Goal: Task Accomplishment & Management: Manage account settings

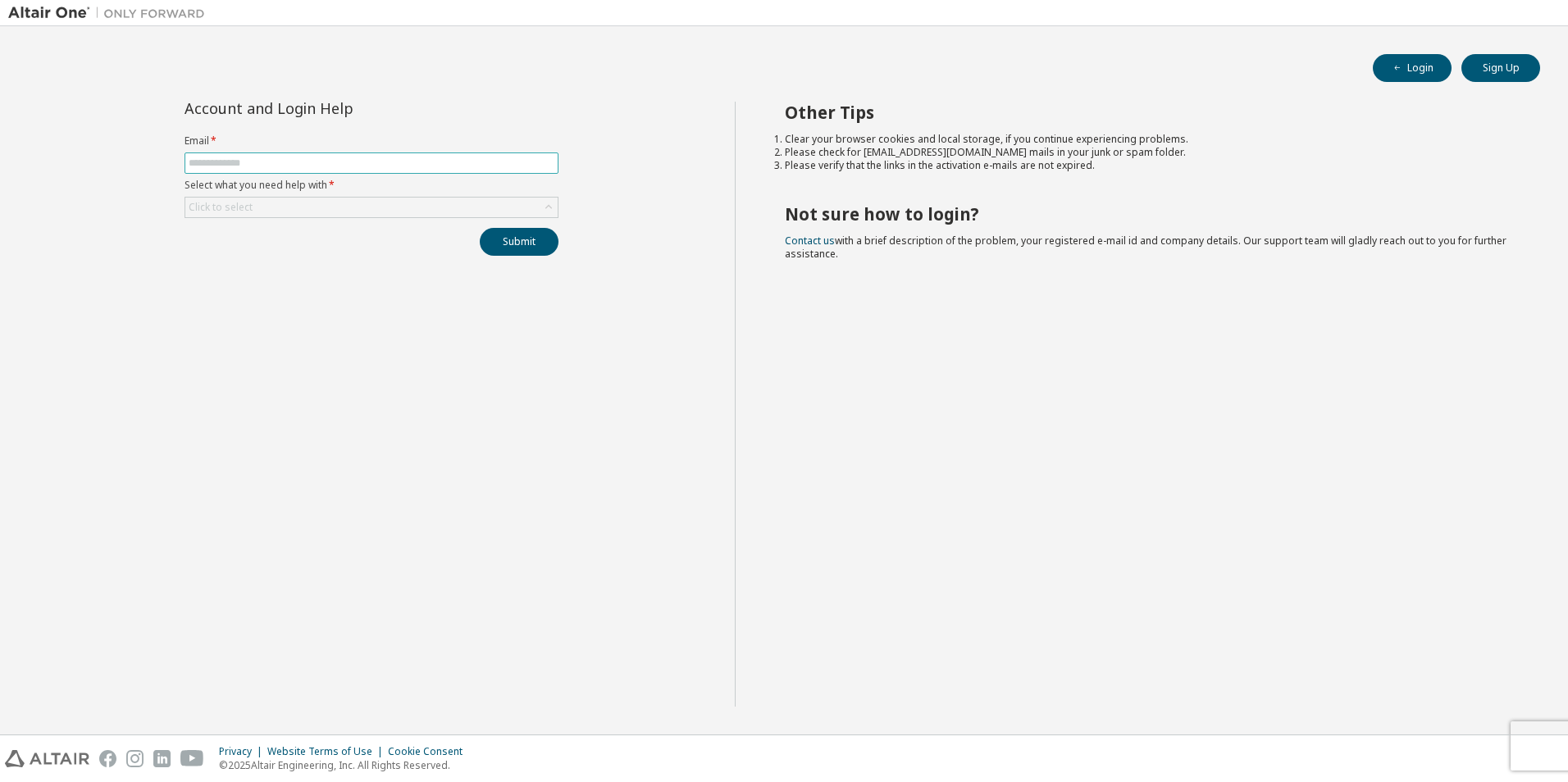
click at [459, 160] on input "text" at bounding box center [371, 162] width 366 height 13
type input "**********"
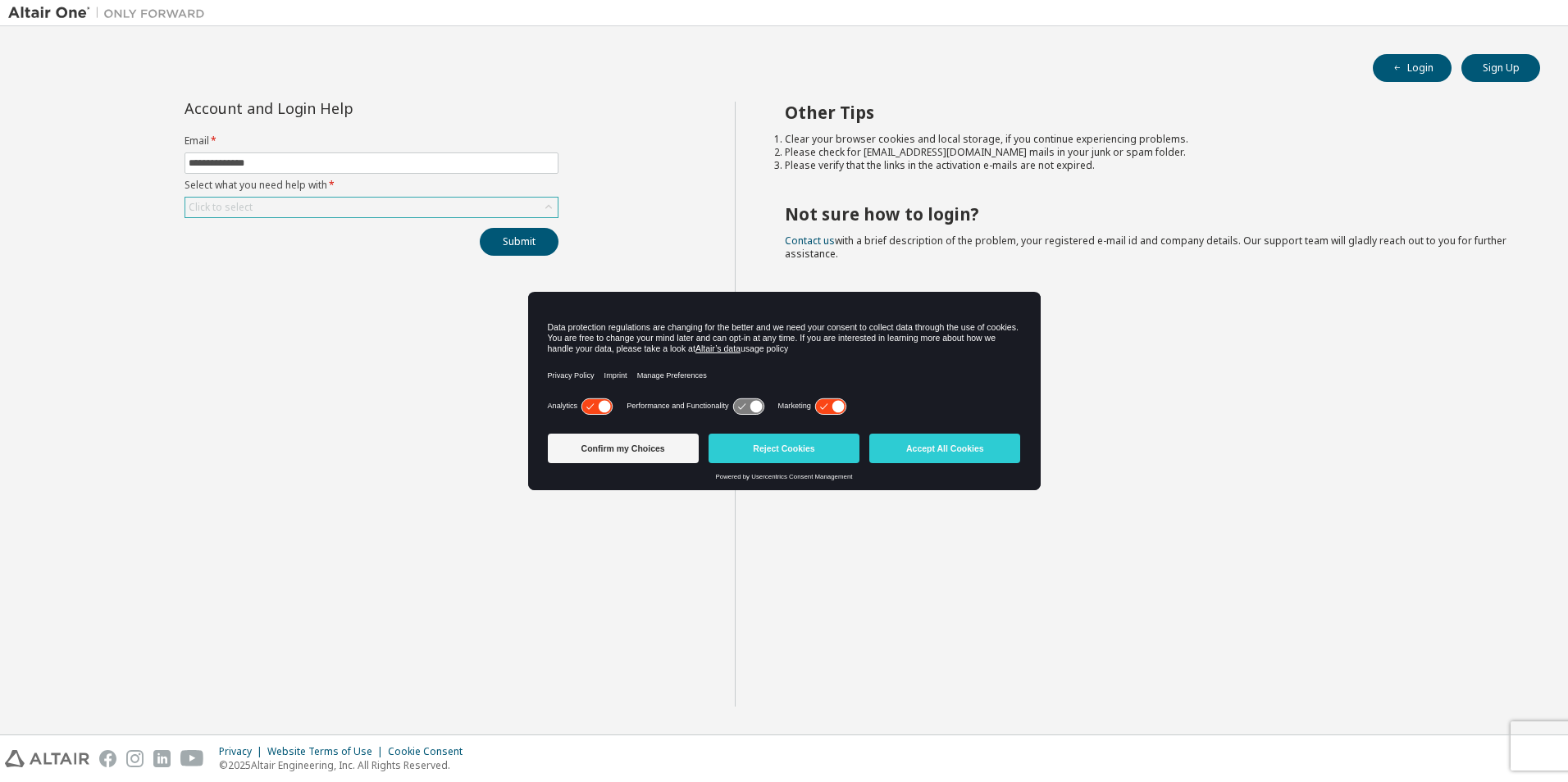
click at [533, 209] on div "Click to select" at bounding box center [371, 207] width 372 height 20
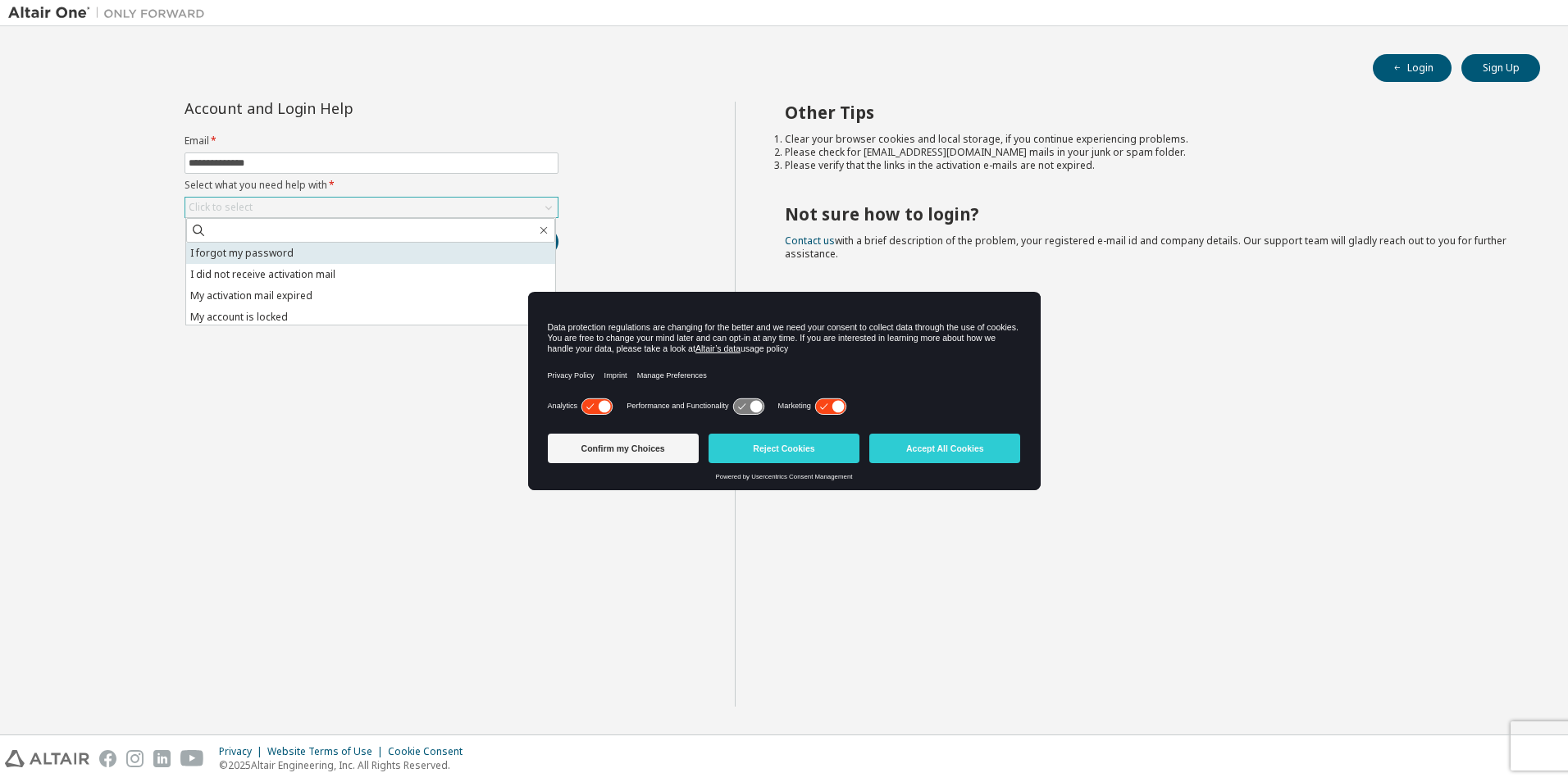
click at [386, 255] on li "I forgot my password" at bounding box center [370, 253] width 369 height 21
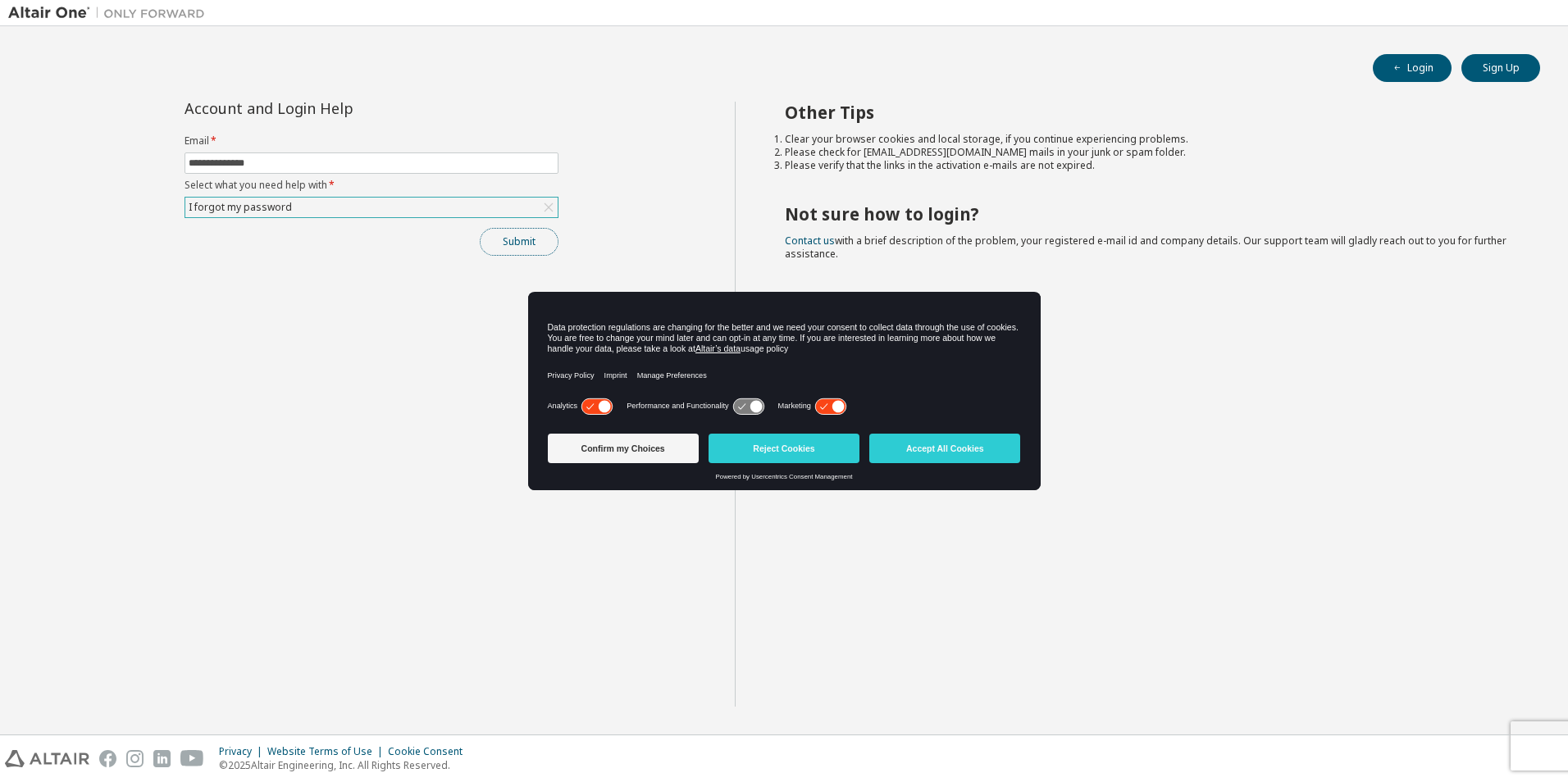
click at [527, 250] on button "Submit" at bounding box center [519, 241] width 79 height 28
click at [949, 455] on button "Accept All Cookies" at bounding box center [945, 448] width 151 height 30
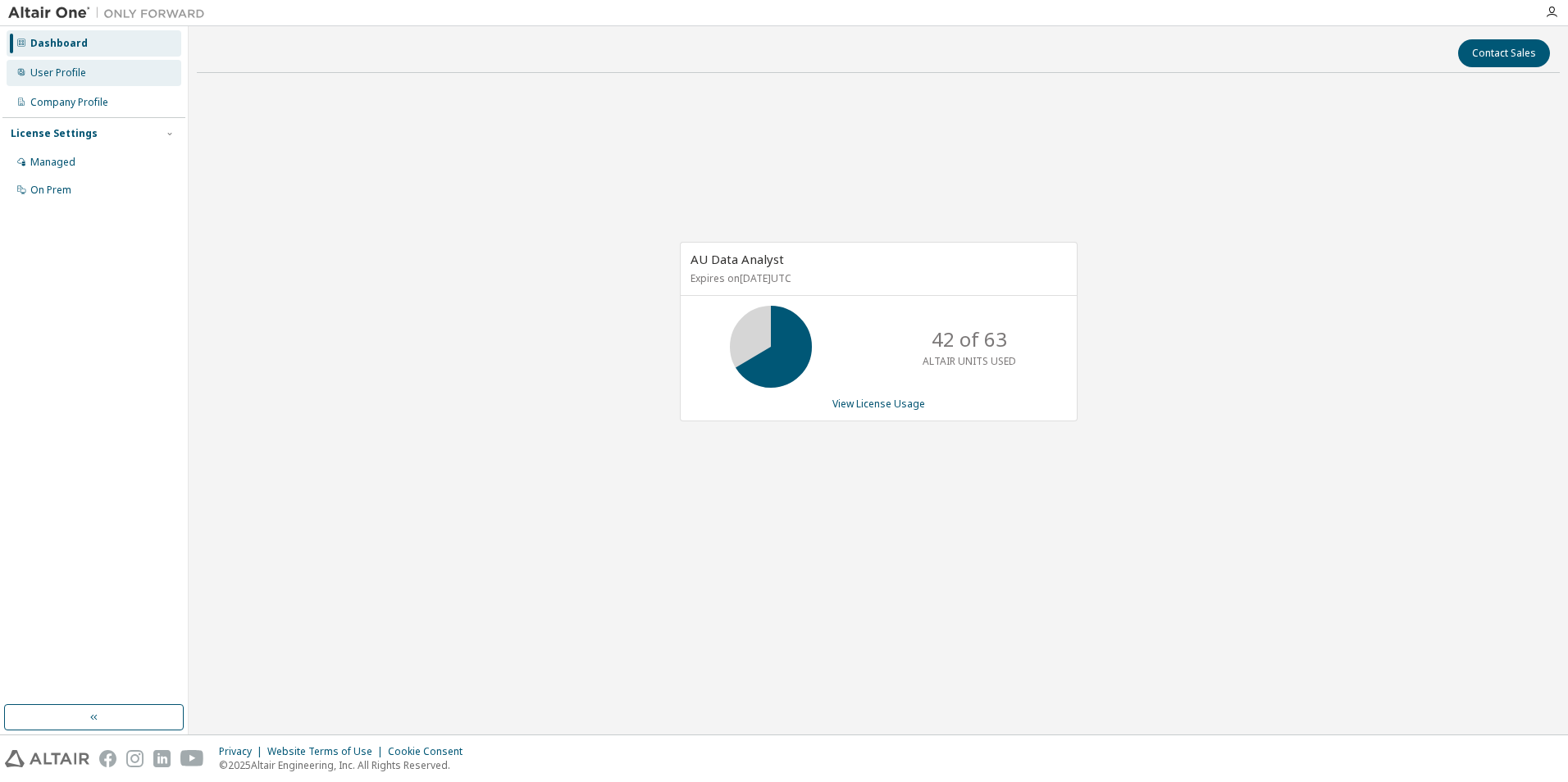
click at [62, 70] on div "User Profile" at bounding box center [59, 72] width 56 height 13
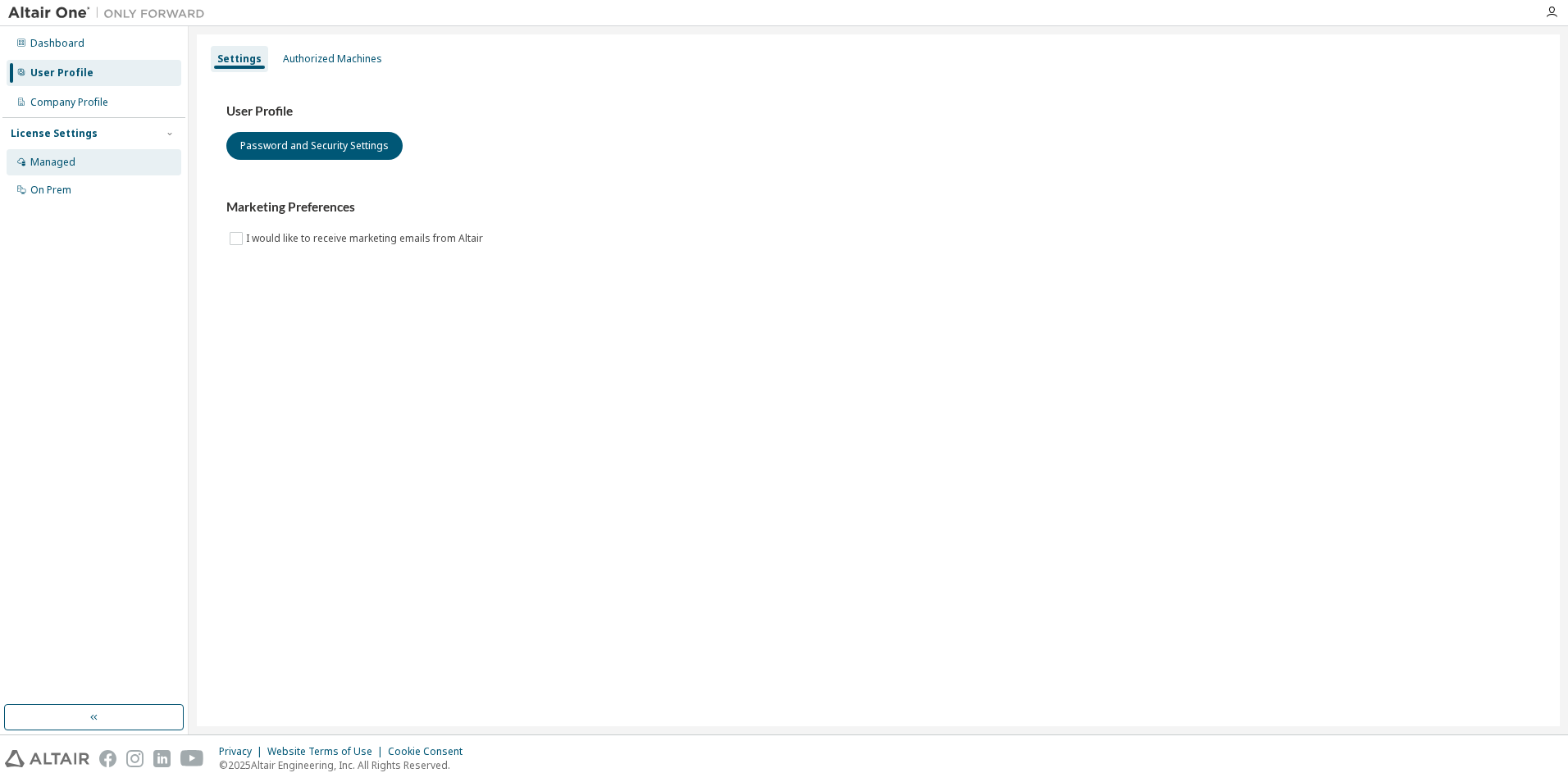
click at [59, 160] on div "Managed" at bounding box center [53, 161] width 45 height 13
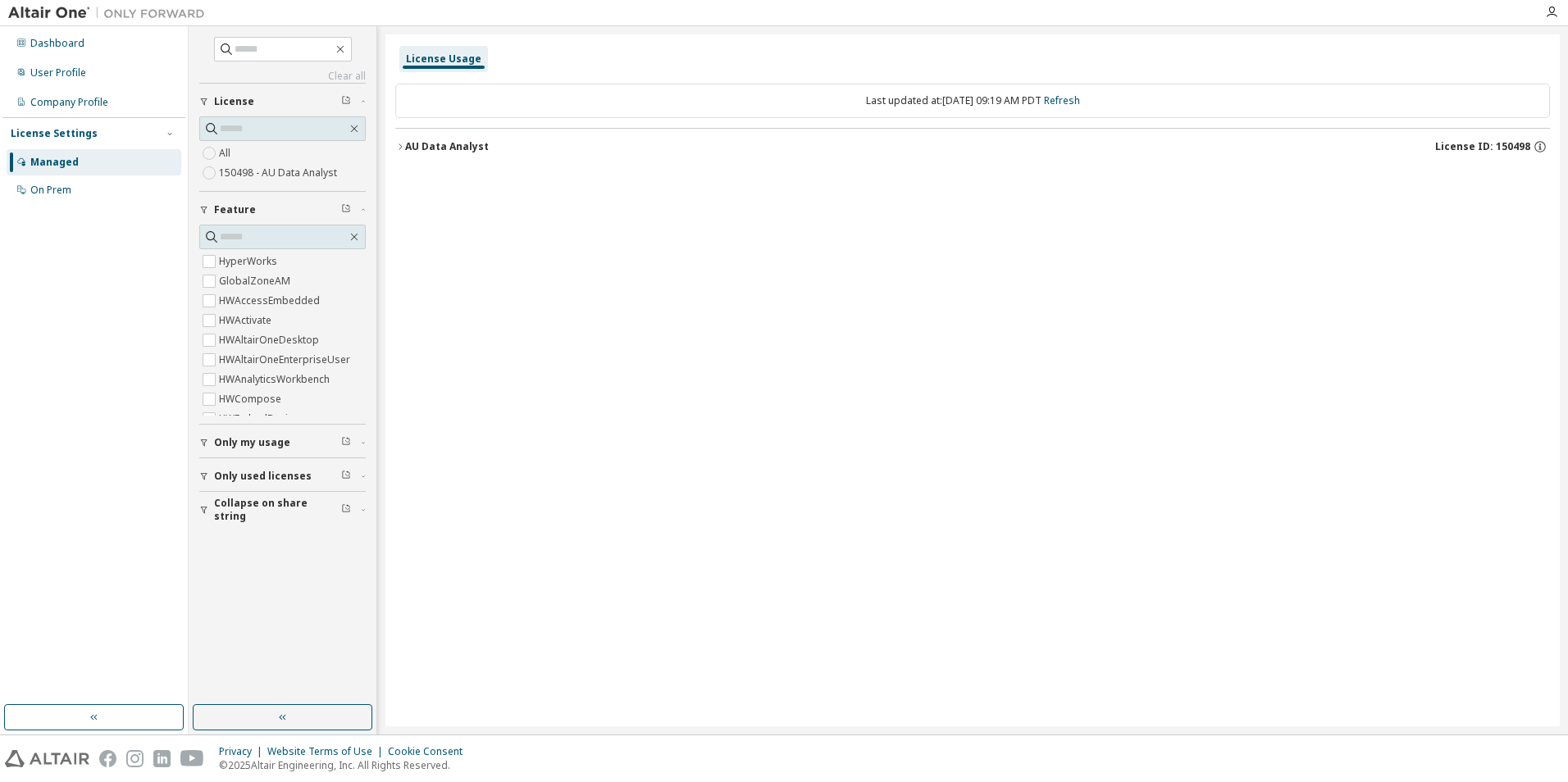
click at [401, 148] on icon "button" at bounding box center [400, 146] width 3 height 6
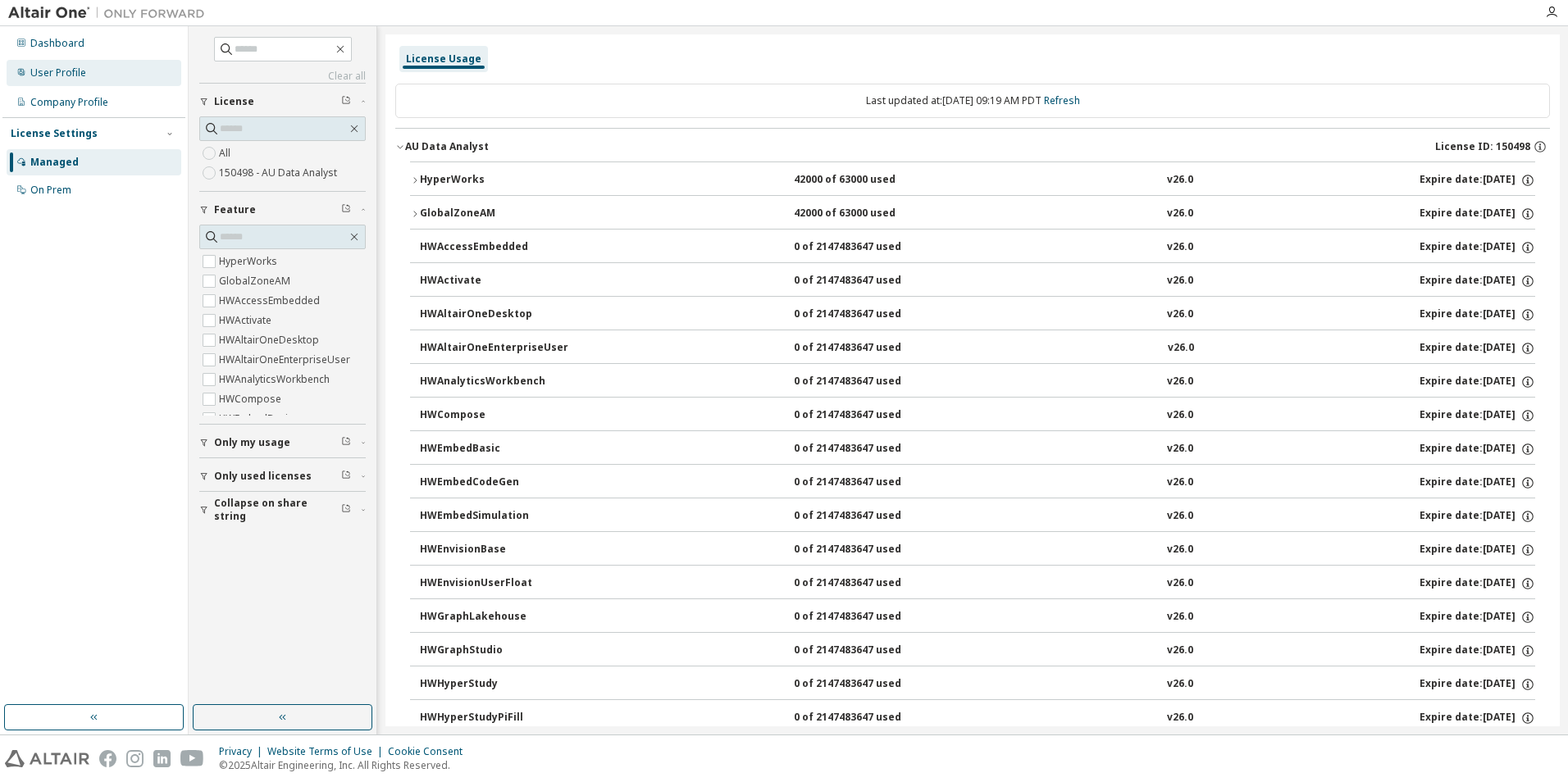
click at [49, 68] on div "User Profile" at bounding box center [59, 72] width 56 height 13
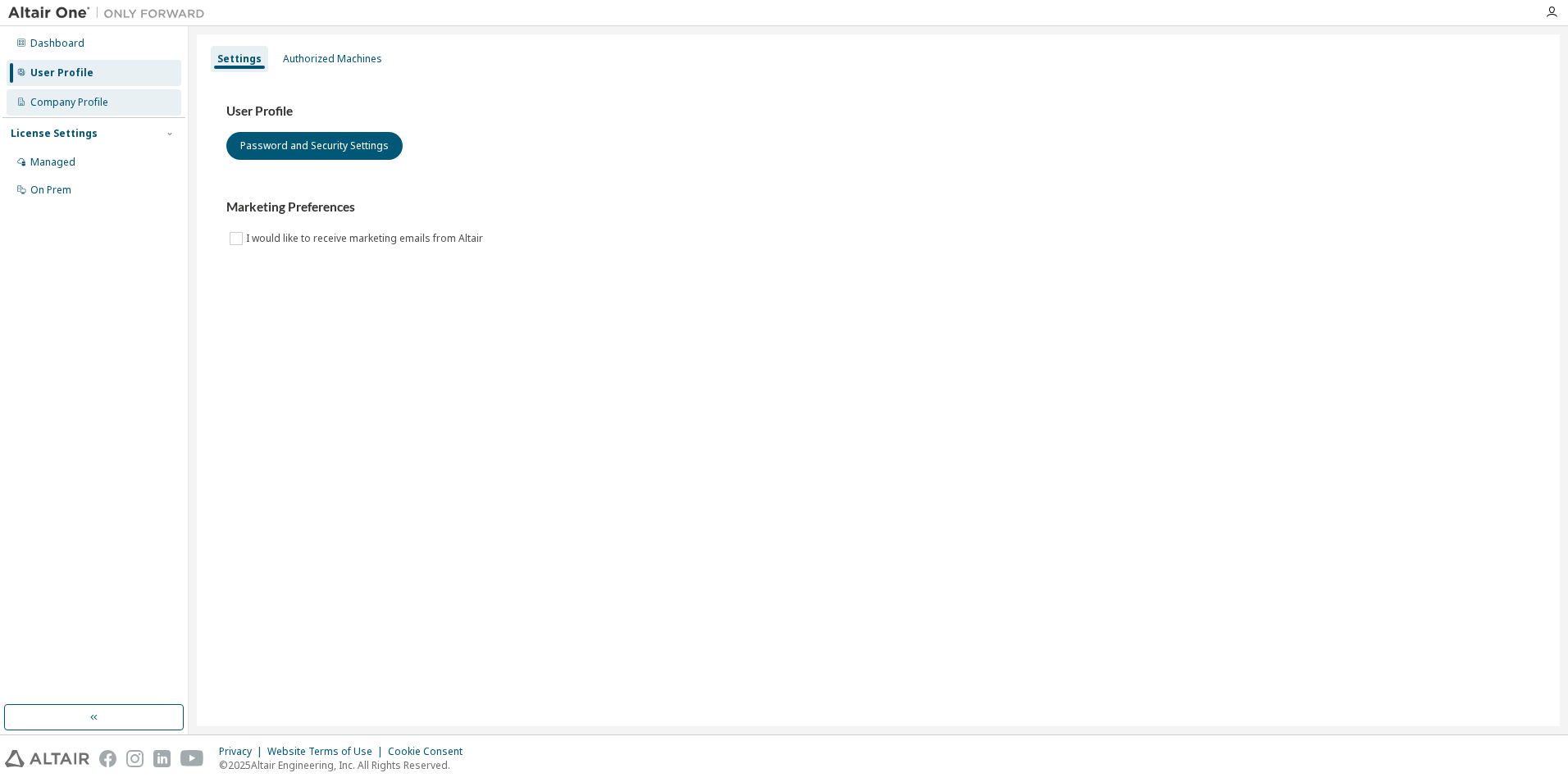
click at [72, 104] on div "Company Profile" at bounding box center [70, 102] width 78 height 13
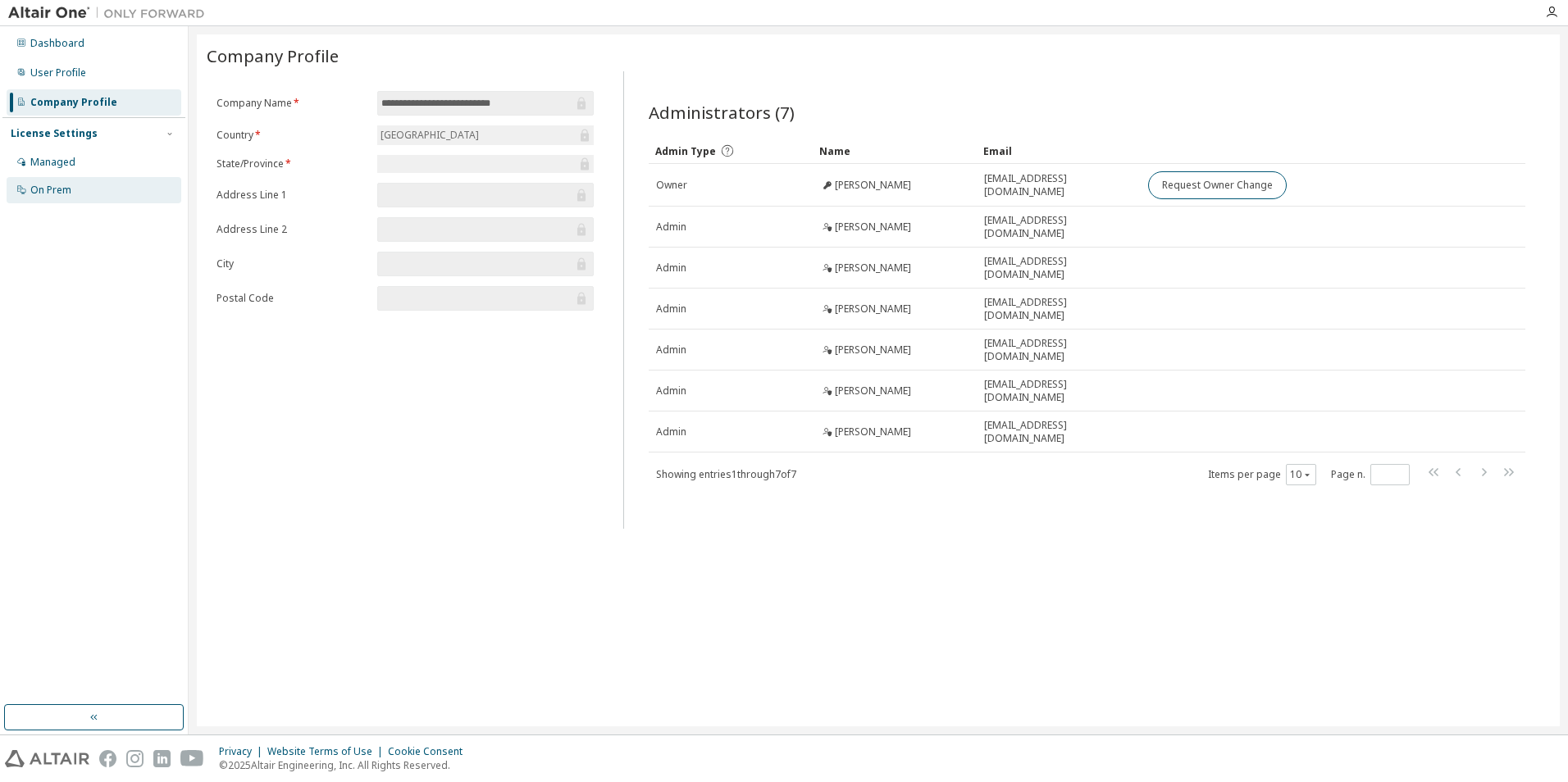
click at [46, 194] on div "On Prem" at bounding box center [51, 189] width 41 height 13
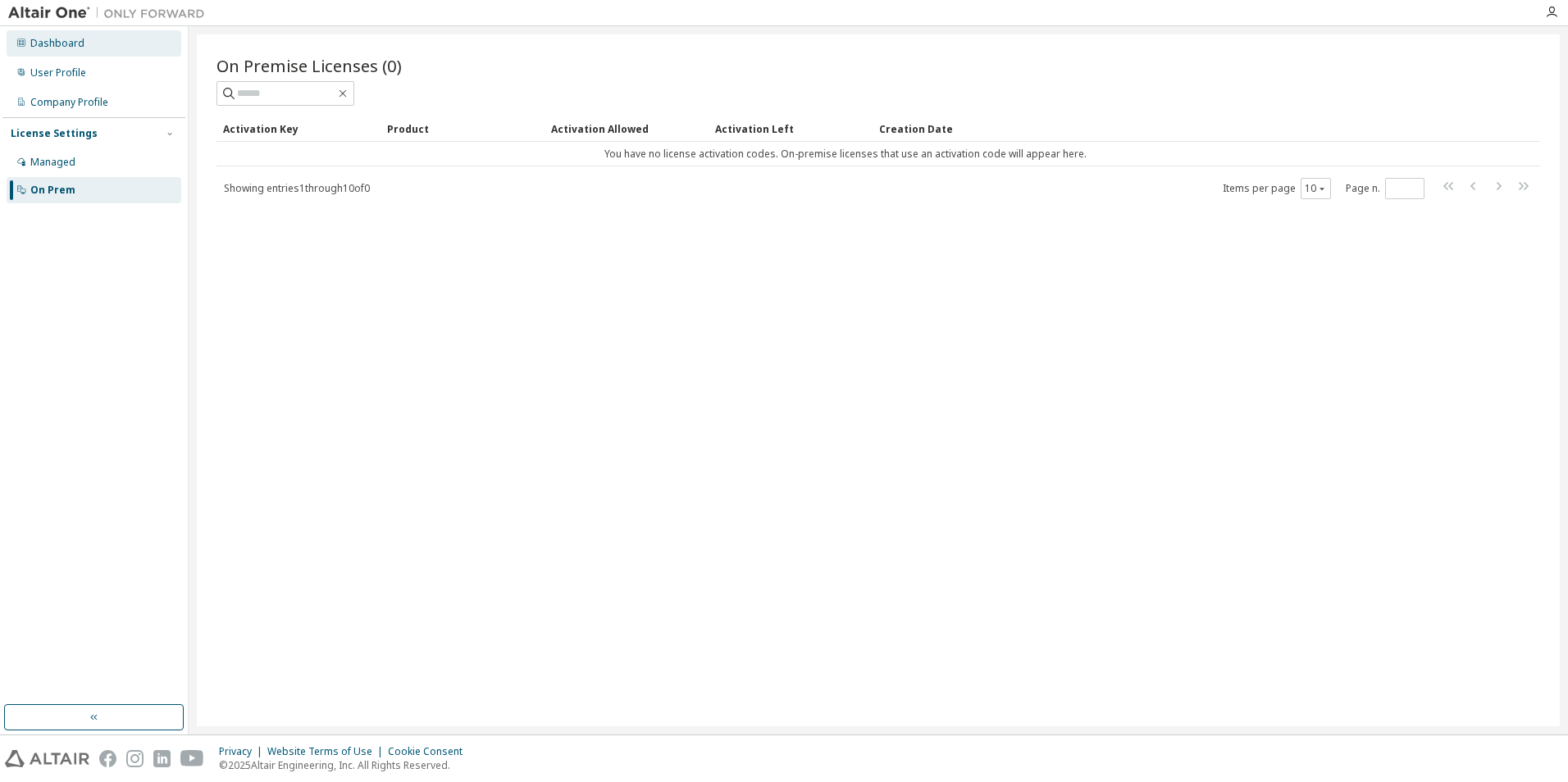
click at [54, 44] on div "Dashboard" at bounding box center [58, 42] width 54 height 13
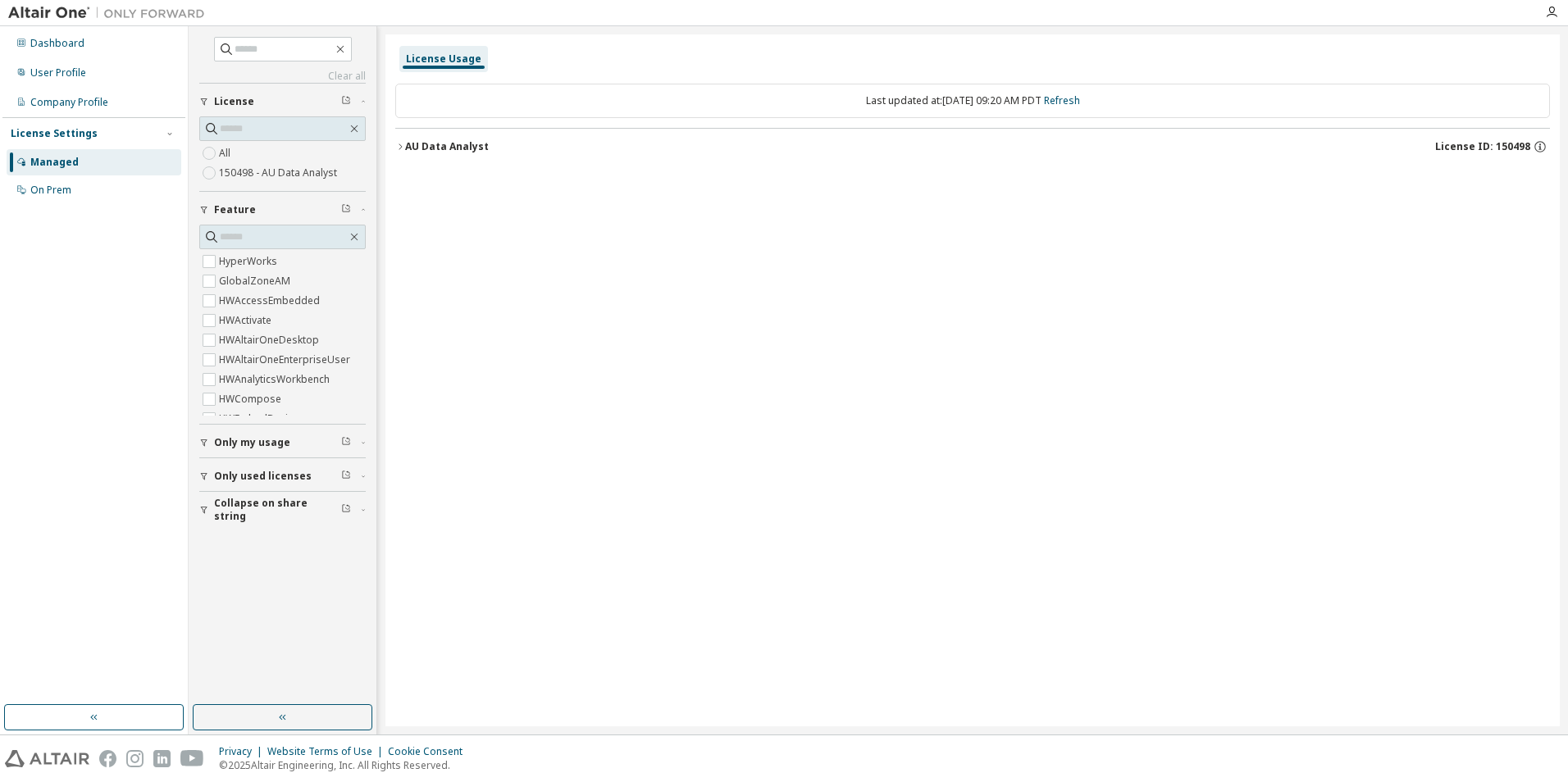
click at [43, 18] on img at bounding box center [110, 13] width 205 height 16
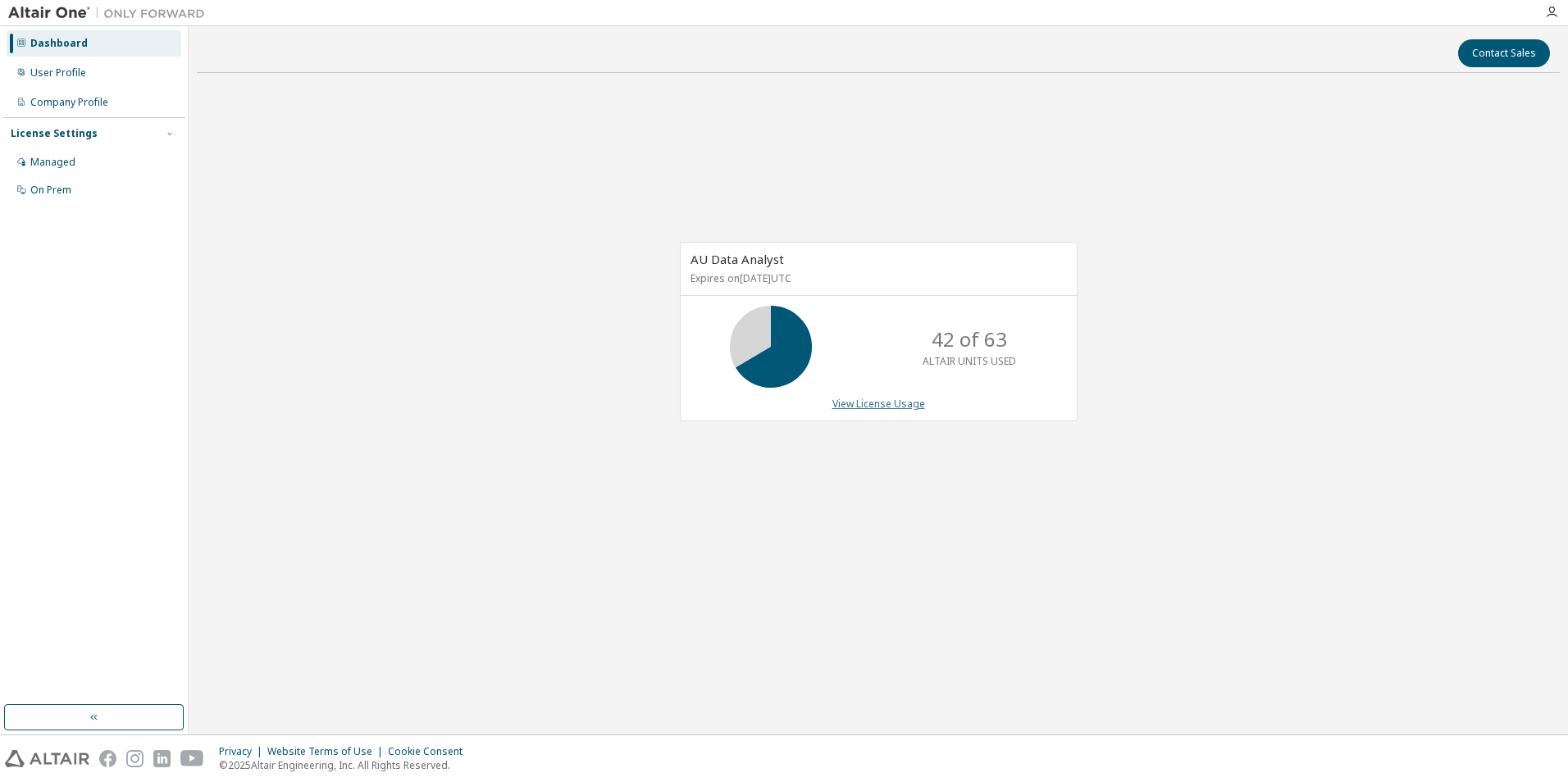
click at [893, 410] on link "View License Usage" at bounding box center [878, 403] width 93 height 14
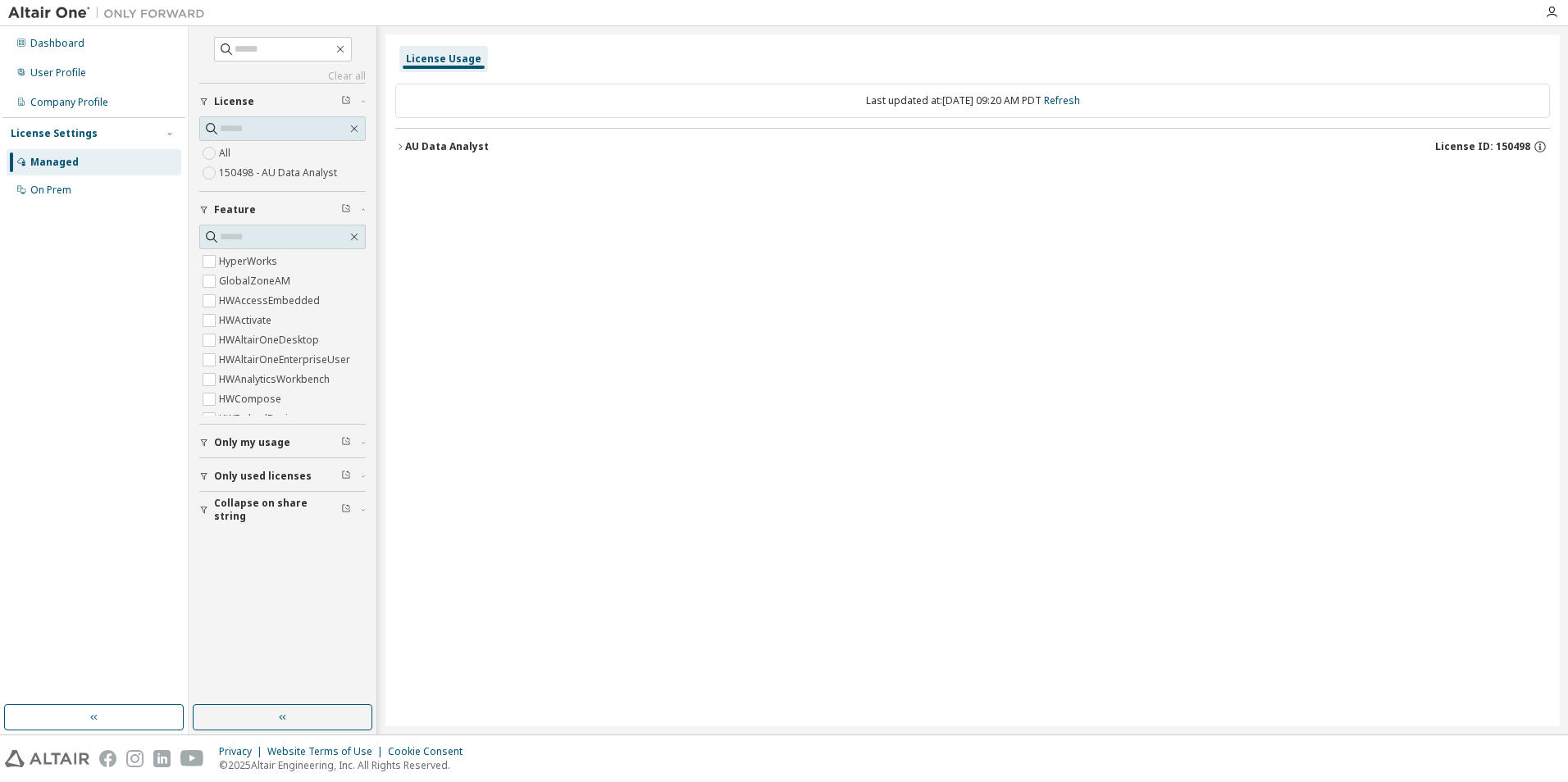
click at [398, 143] on icon "button" at bounding box center [400, 147] width 10 height 10
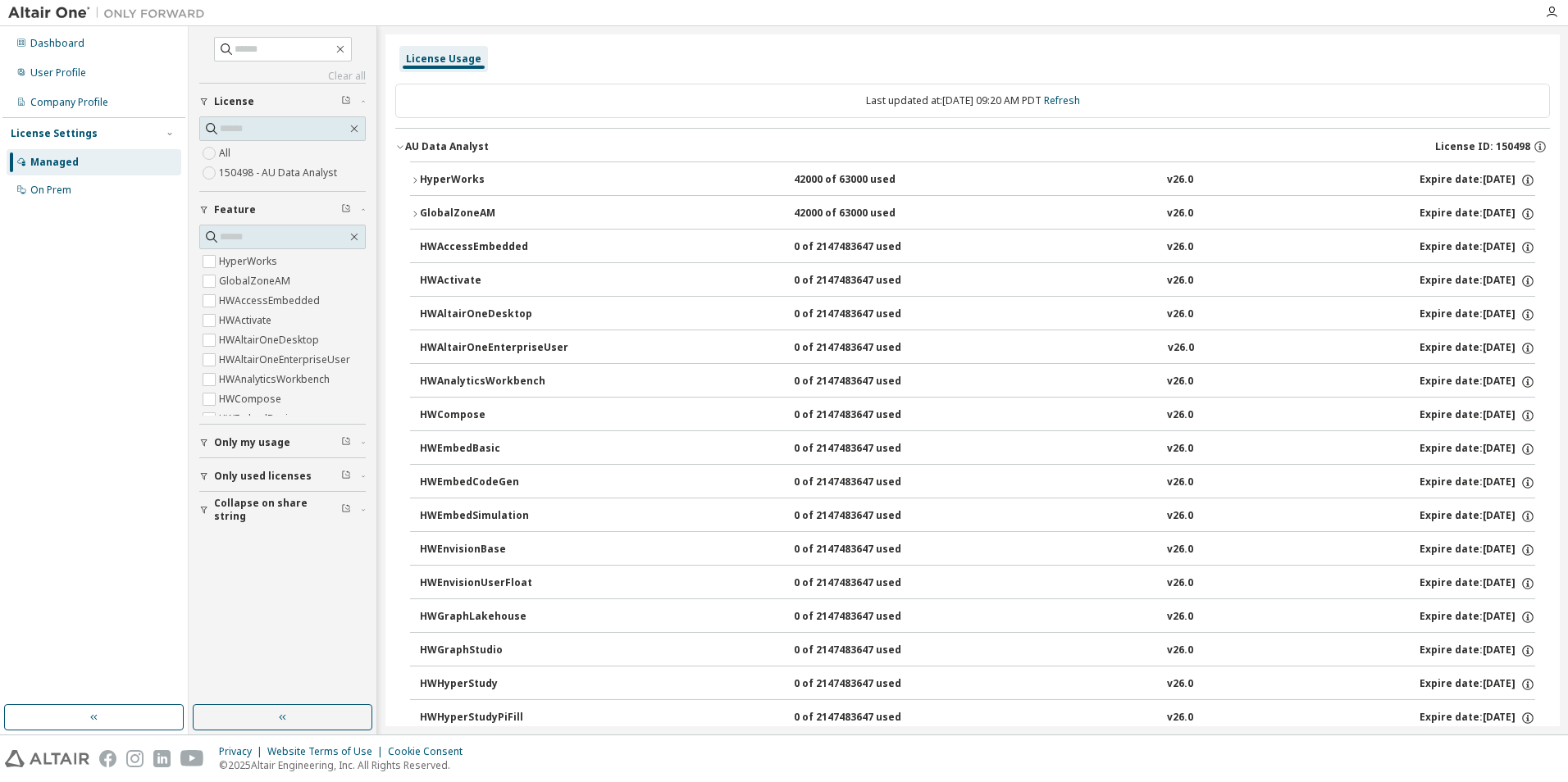
click at [356, 439] on div "Only my usage" at bounding box center [287, 442] width 147 height 13
click at [365, 524] on icon "button" at bounding box center [364, 524] width 10 height 5
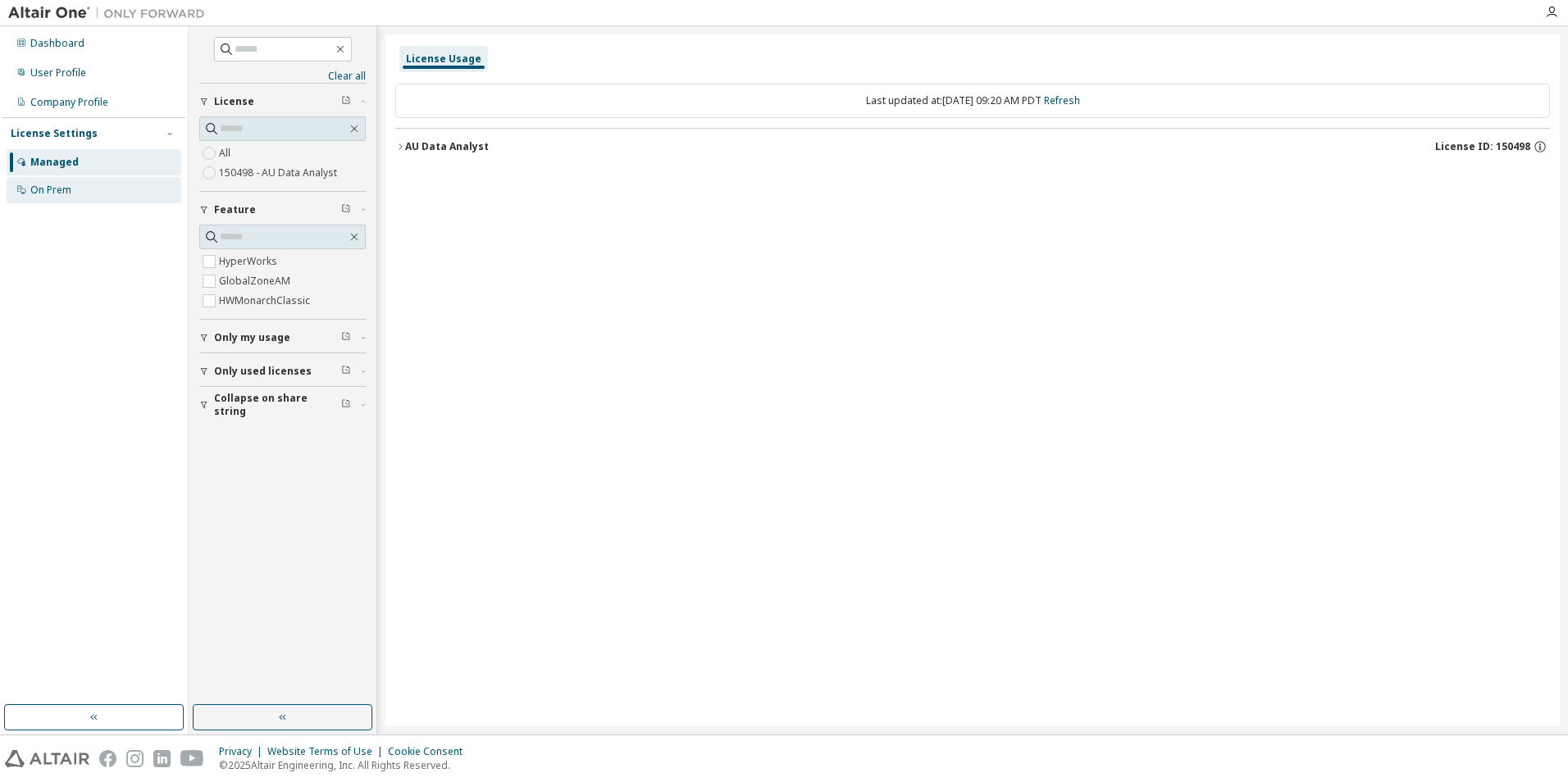
click at [35, 190] on div "On Prem" at bounding box center [51, 189] width 41 height 13
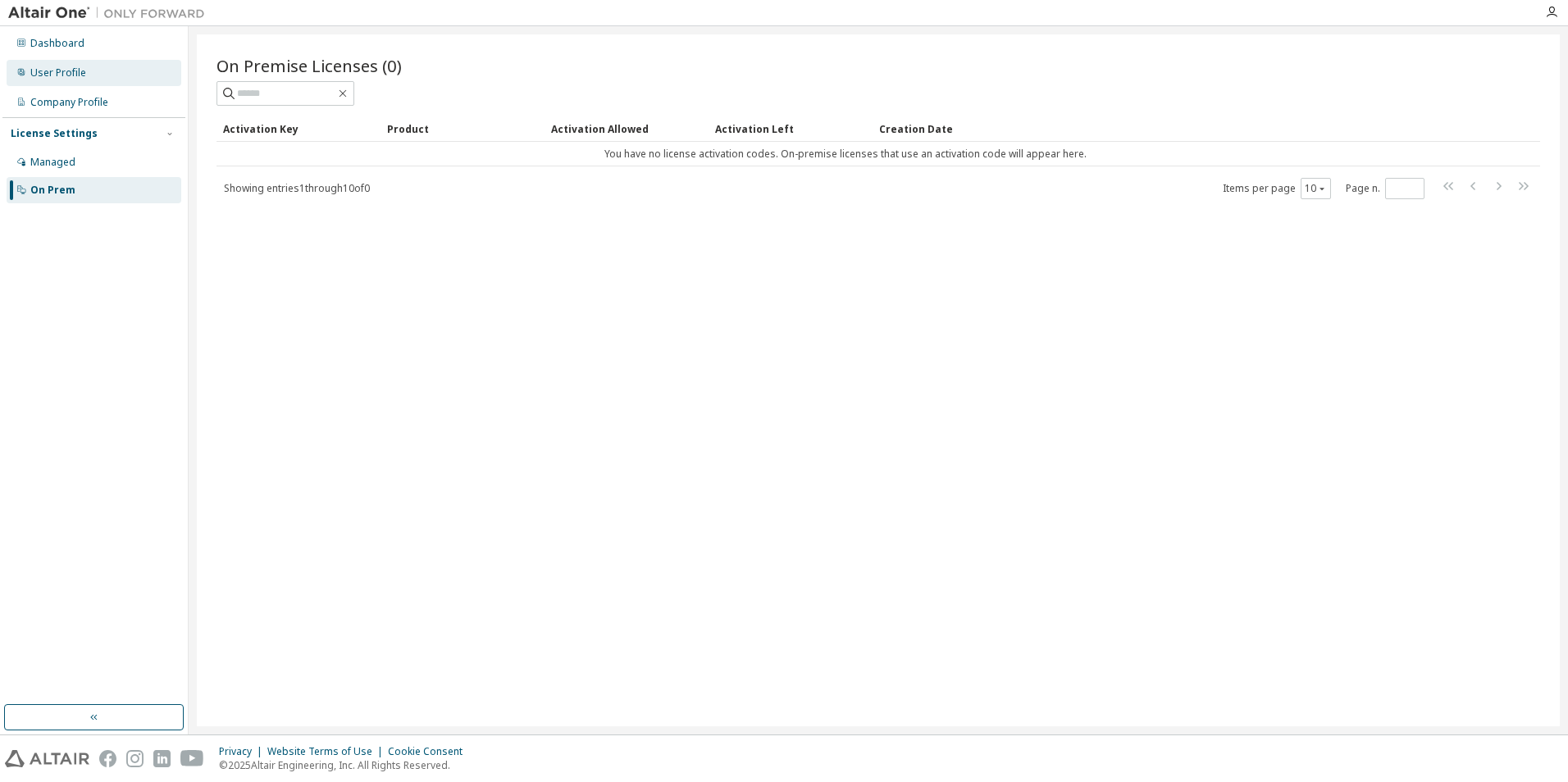
click at [48, 76] on div "User Profile" at bounding box center [59, 72] width 56 height 13
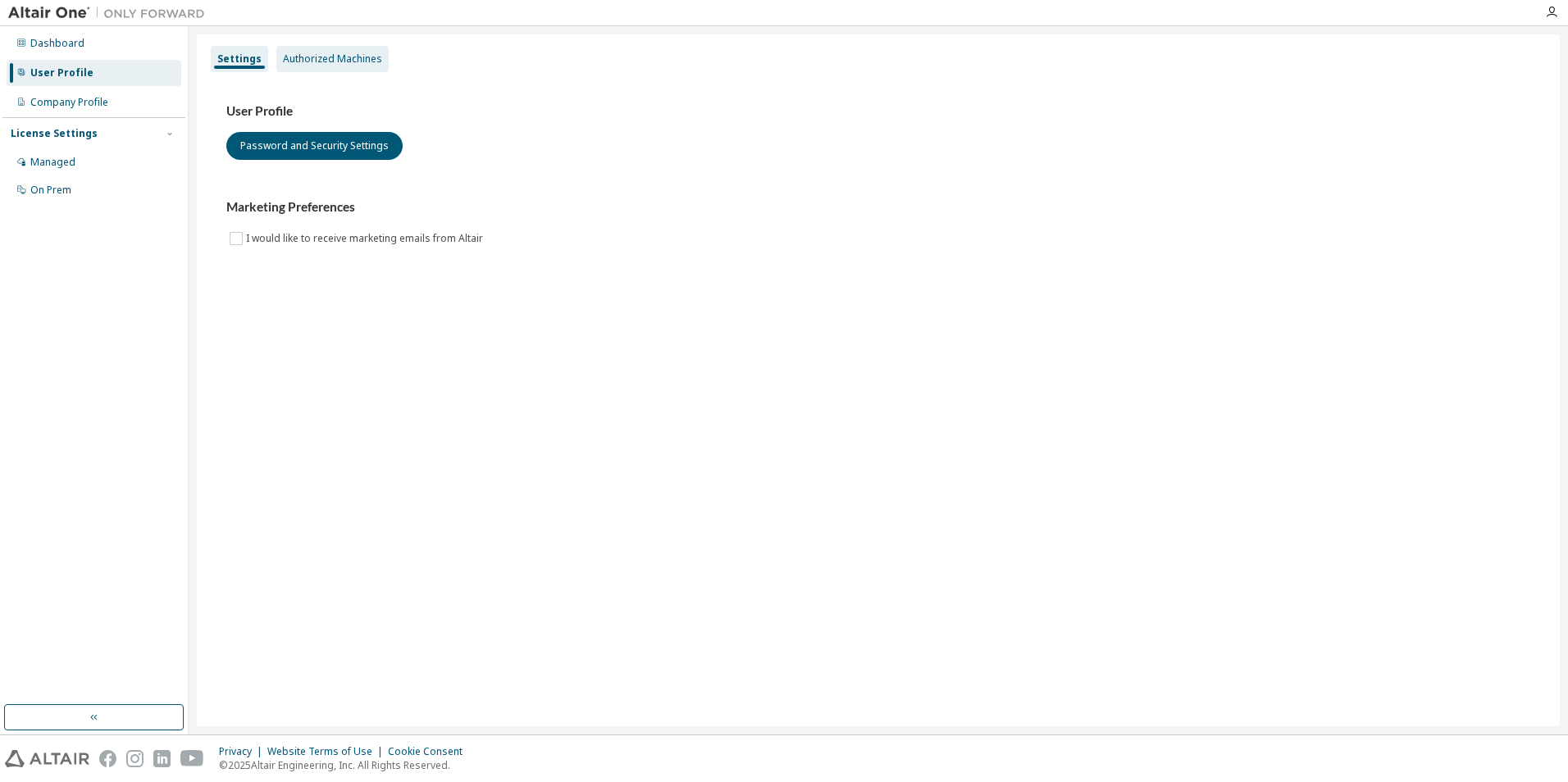
click at [324, 55] on div "Authorized Machines" at bounding box center [332, 59] width 99 height 13
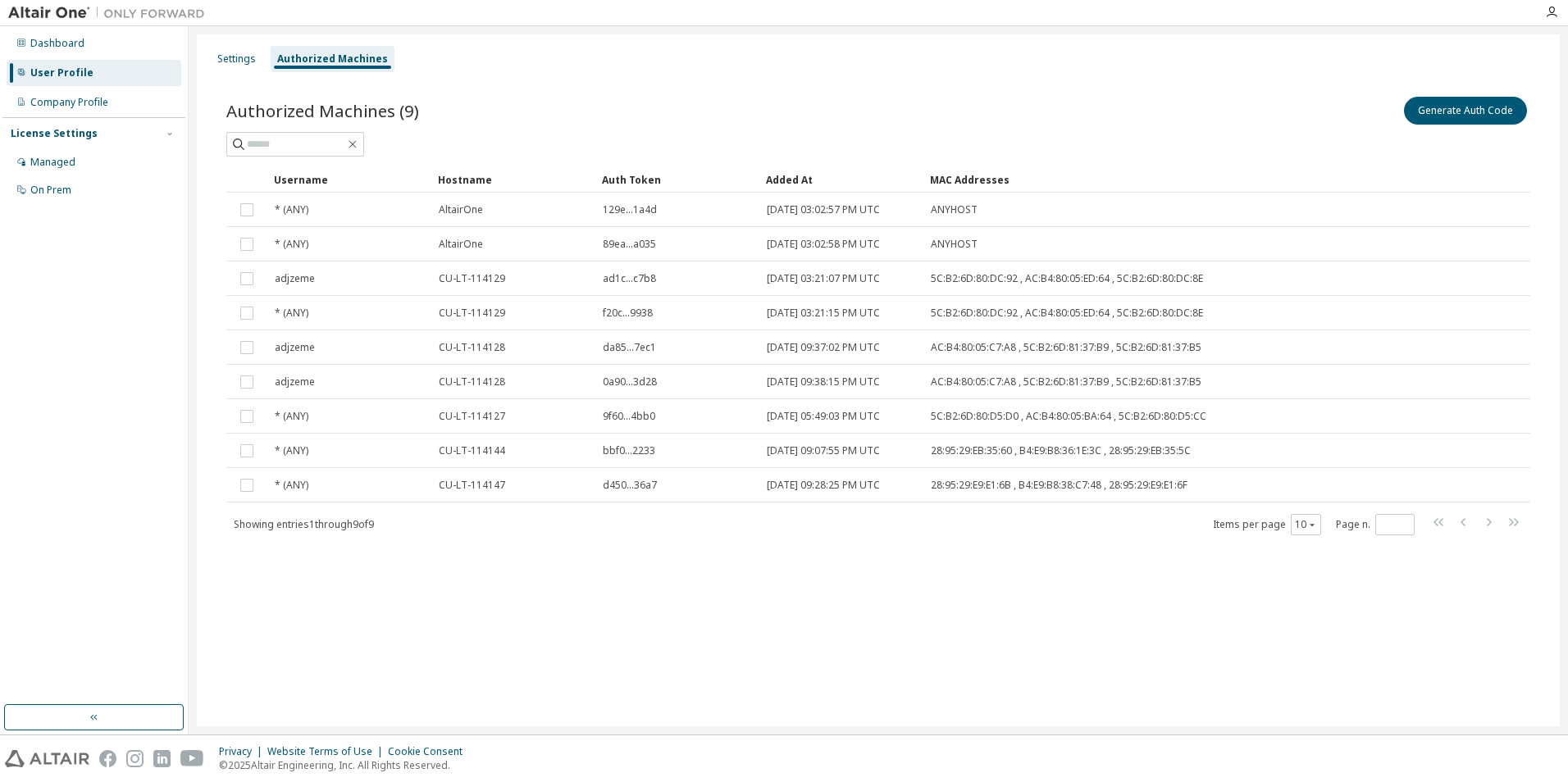
click at [695, 595] on div "Settings Authorized Machines Authorized Machines (9) Generate Auth Code Clear L…" at bounding box center [878, 380] width 1363 height 692
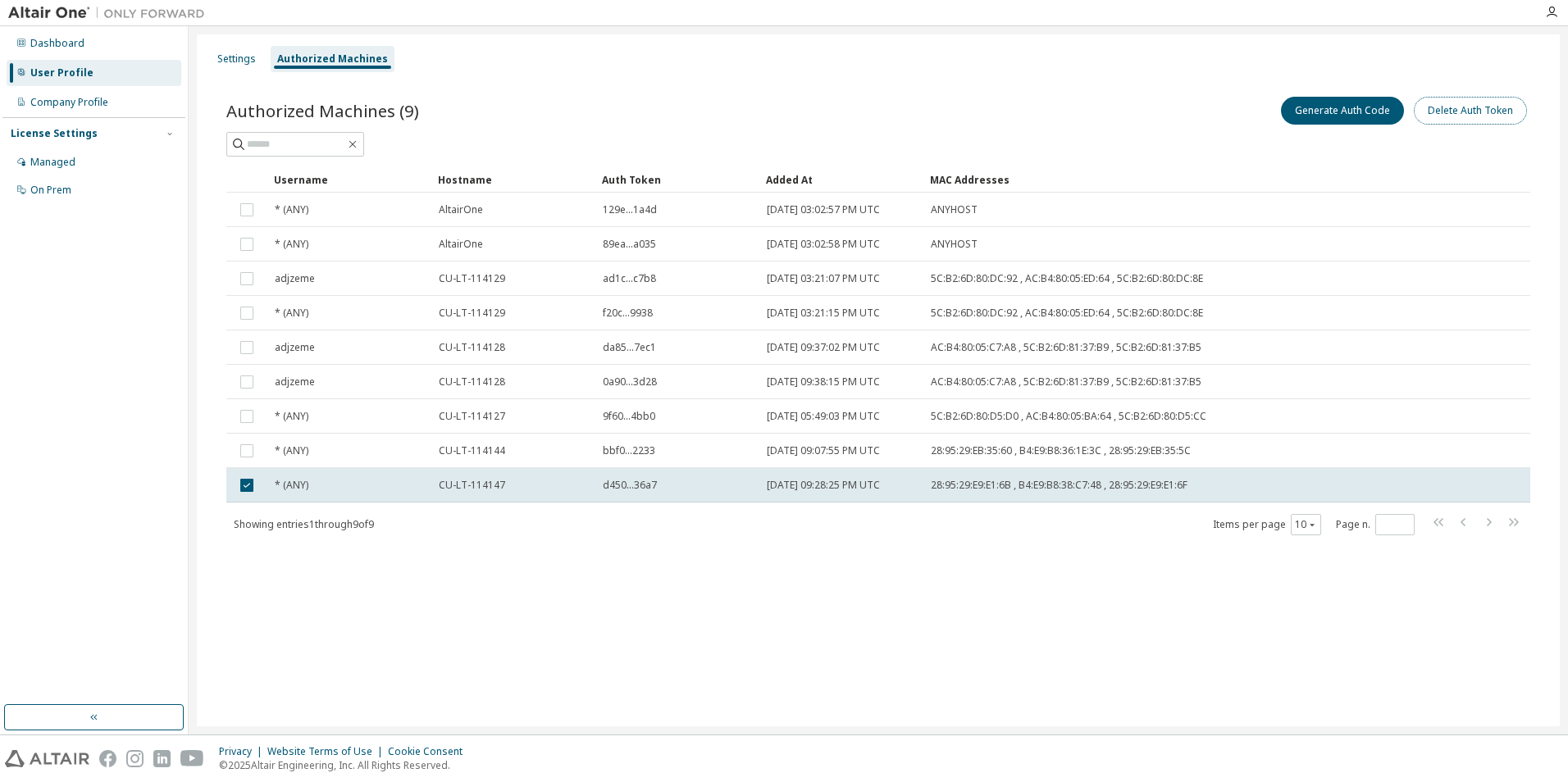
click at [1473, 115] on button "Delete Auth Token" at bounding box center [1470, 110] width 113 height 28
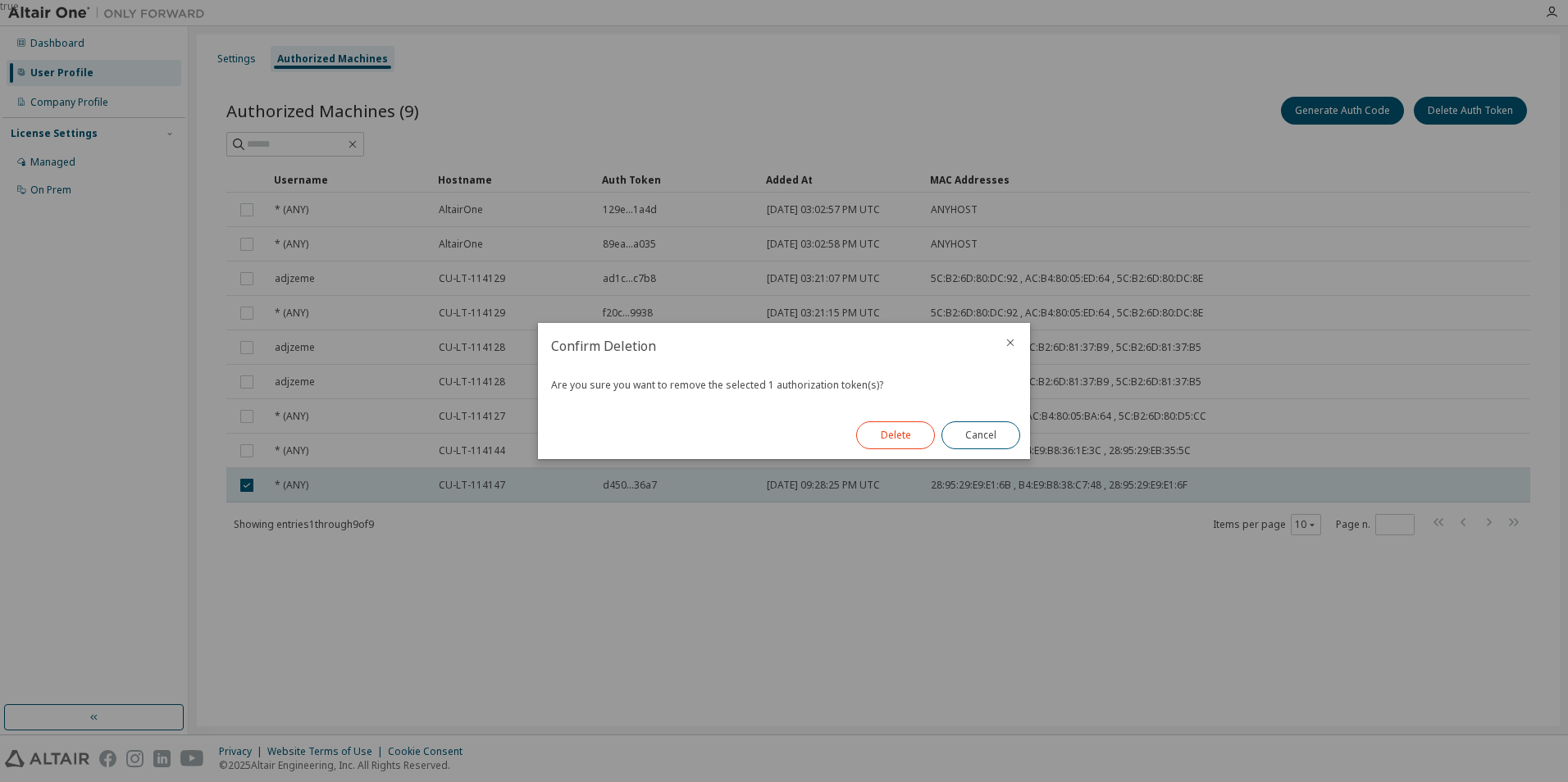
click at [891, 443] on button "Delete" at bounding box center [895, 435] width 79 height 28
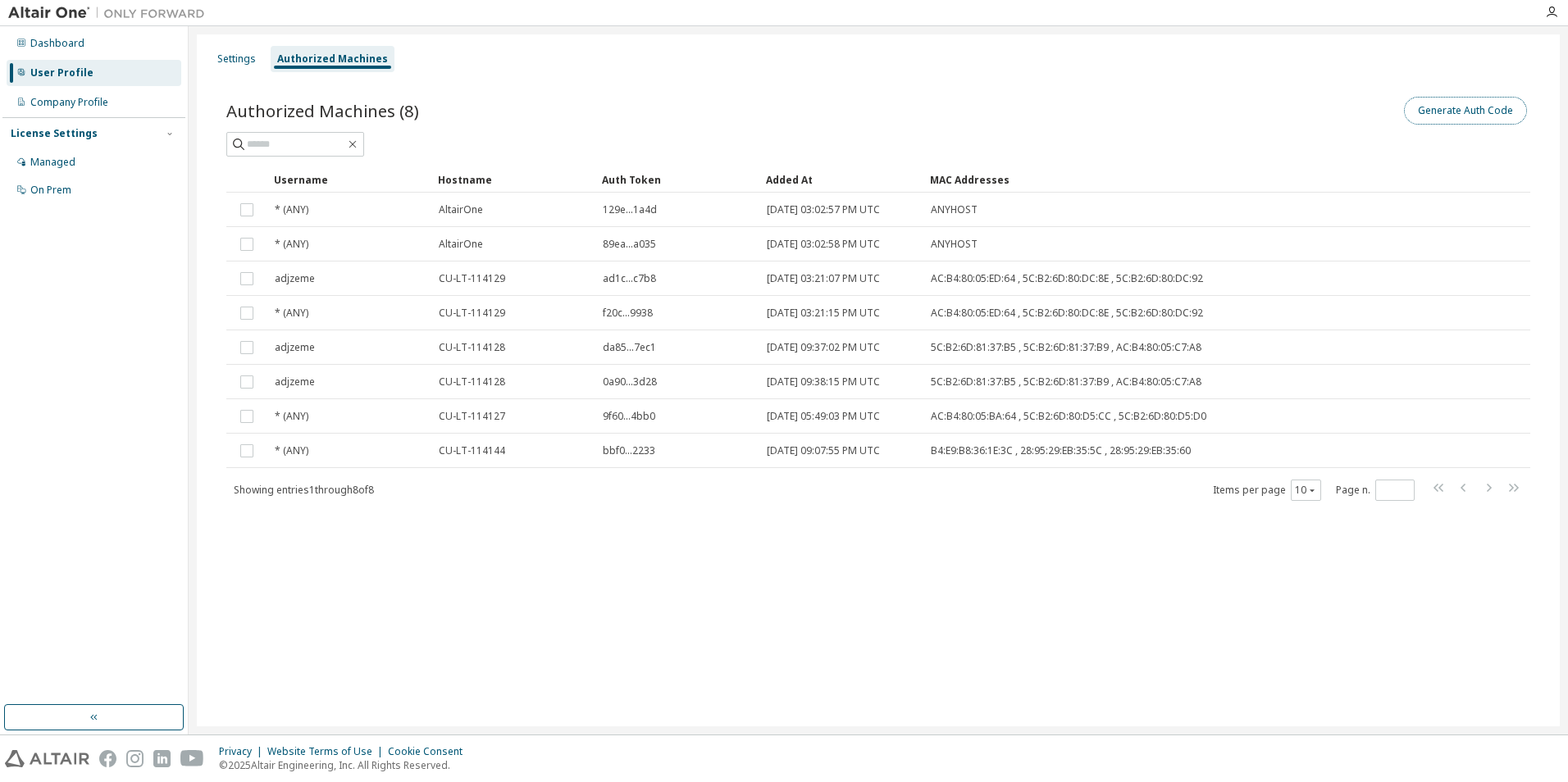
click at [1447, 116] on button "Generate Auth Code" at bounding box center [1465, 110] width 123 height 28
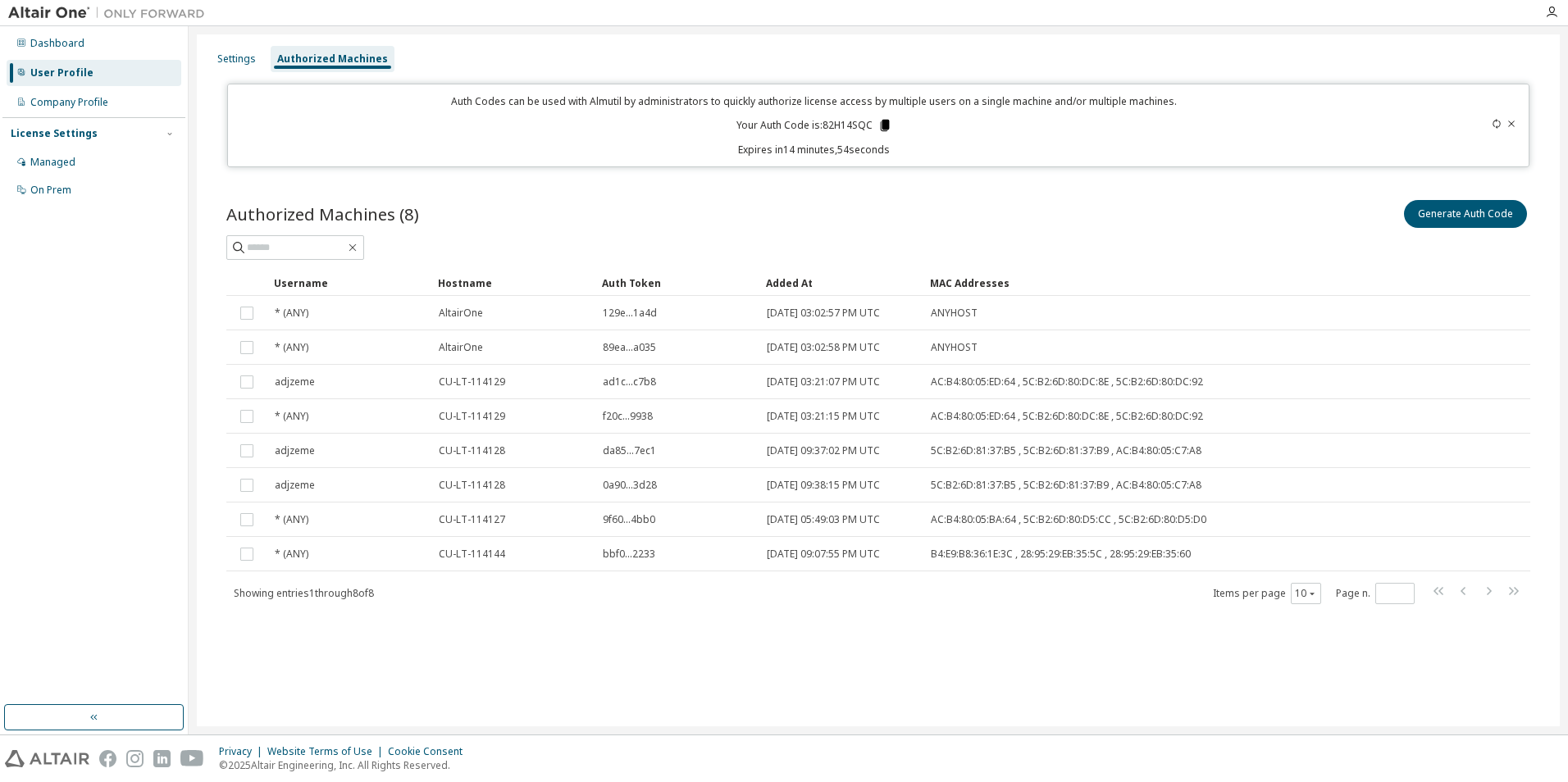
click at [884, 130] on icon at bounding box center [884, 126] width 9 height 12
click at [887, 126] on icon at bounding box center [884, 126] width 9 height 12
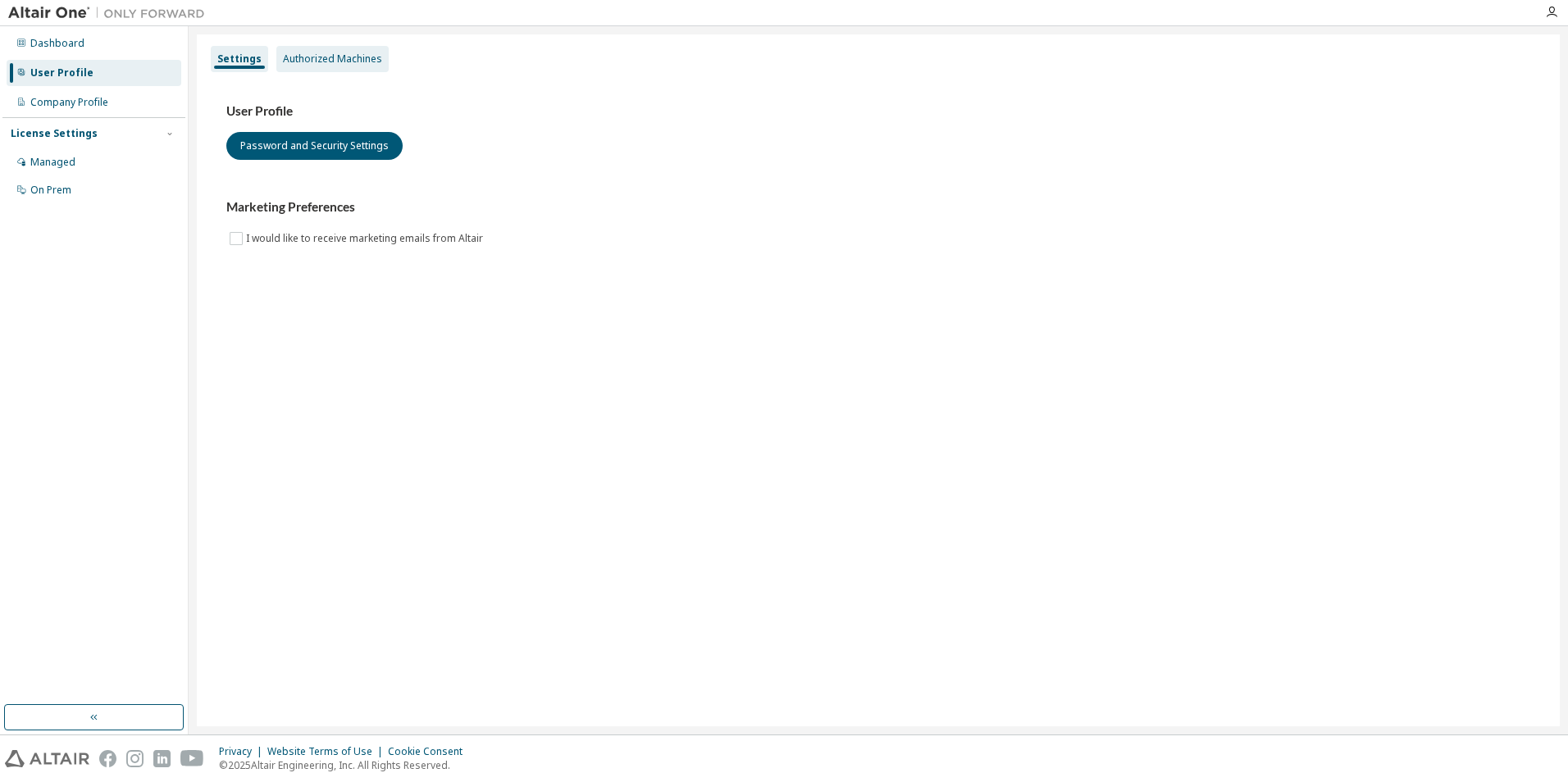
click at [331, 58] on div "Authorized Machines" at bounding box center [332, 59] width 99 height 13
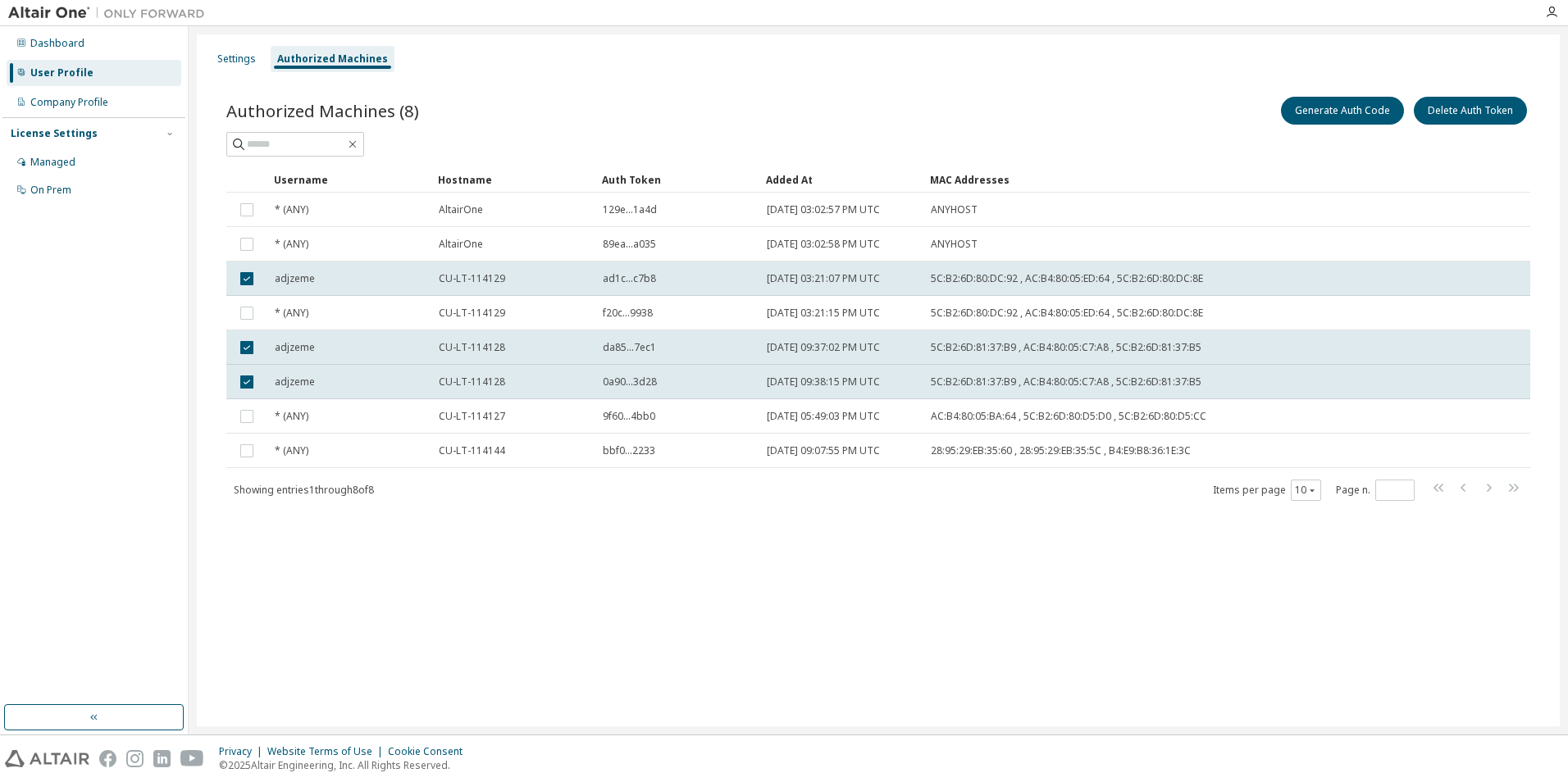
click at [360, 607] on div "Settings Authorized Machines Authorized Machines (8) Generate Auth Code Delete …" at bounding box center [878, 380] width 1363 height 692
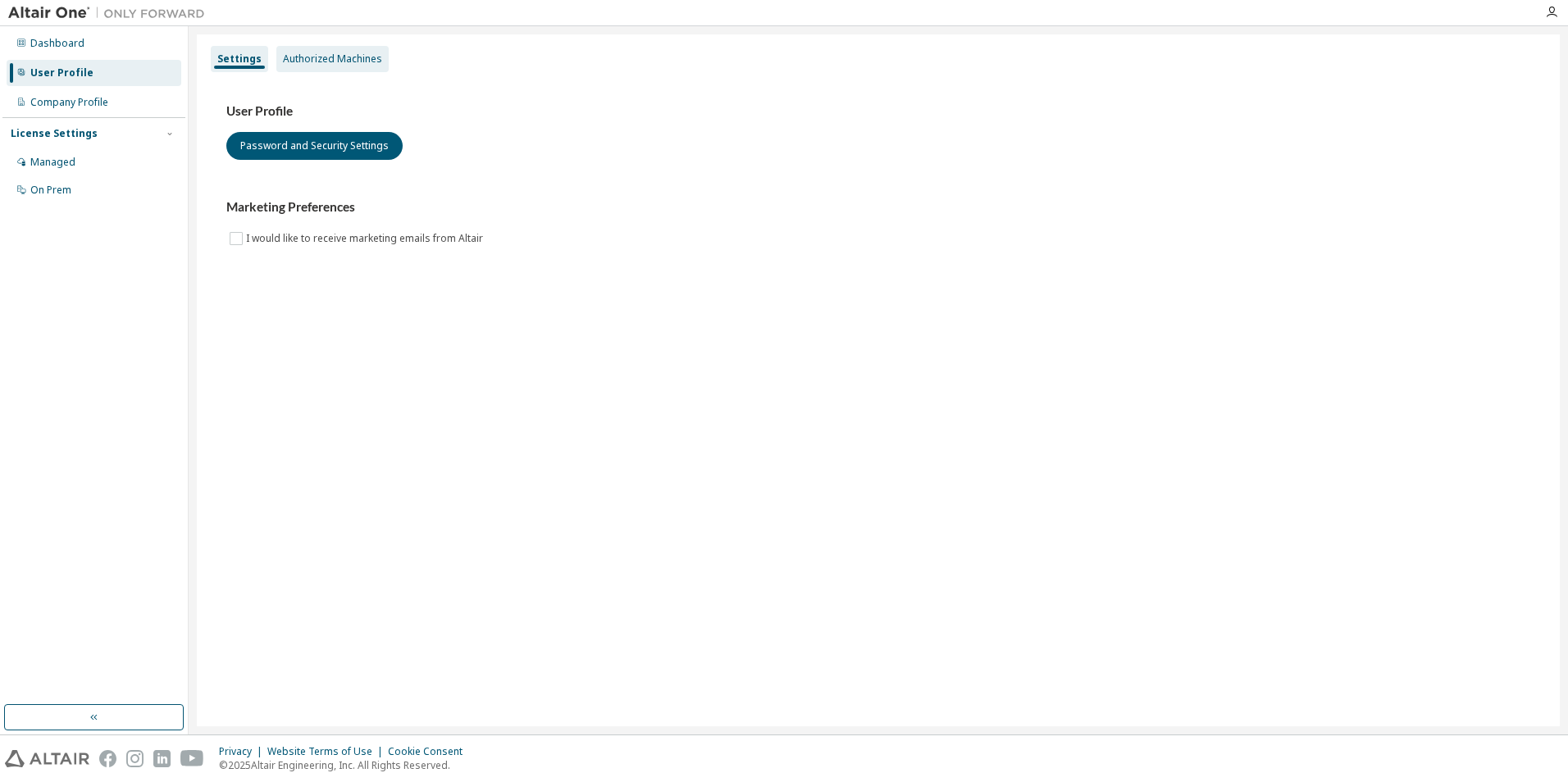
click at [353, 53] on div "Authorized Machines" at bounding box center [332, 59] width 99 height 13
click at [373, 49] on div "Authorized Machines" at bounding box center [332, 59] width 112 height 26
click at [313, 57] on div "Authorized Machines" at bounding box center [332, 59] width 99 height 13
click at [320, 64] on div "Authorized Machines" at bounding box center [332, 59] width 99 height 13
click at [330, 66] on div "Authorized Machines" at bounding box center [332, 59] width 112 height 26
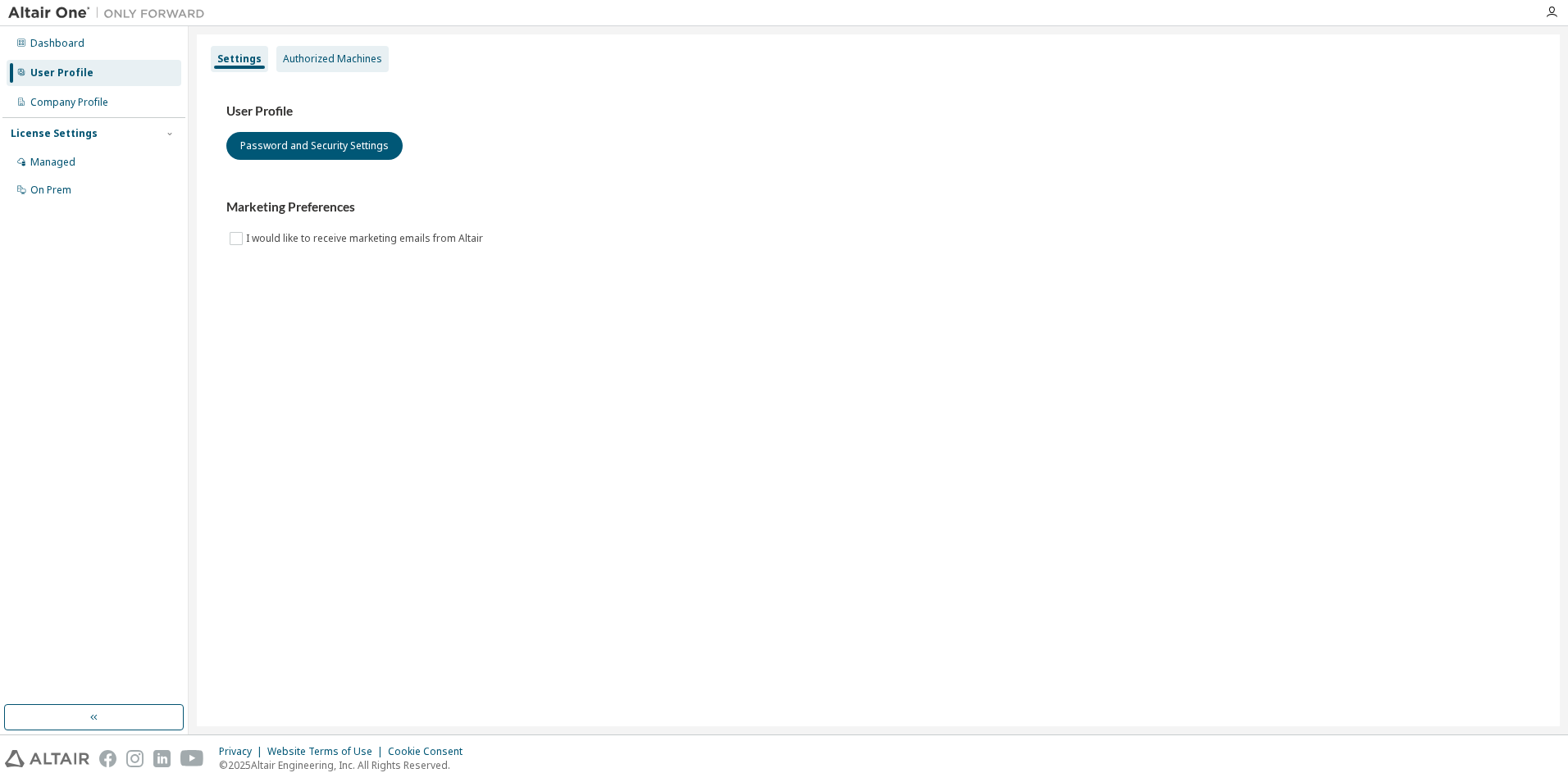
click at [356, 70] on div "Authorized Machines" at bounding box center [332, 59] width 112 height 26
click at [344, 55] on div "Authorized Machines" at bounding box center [332, 59] width 99 height 13
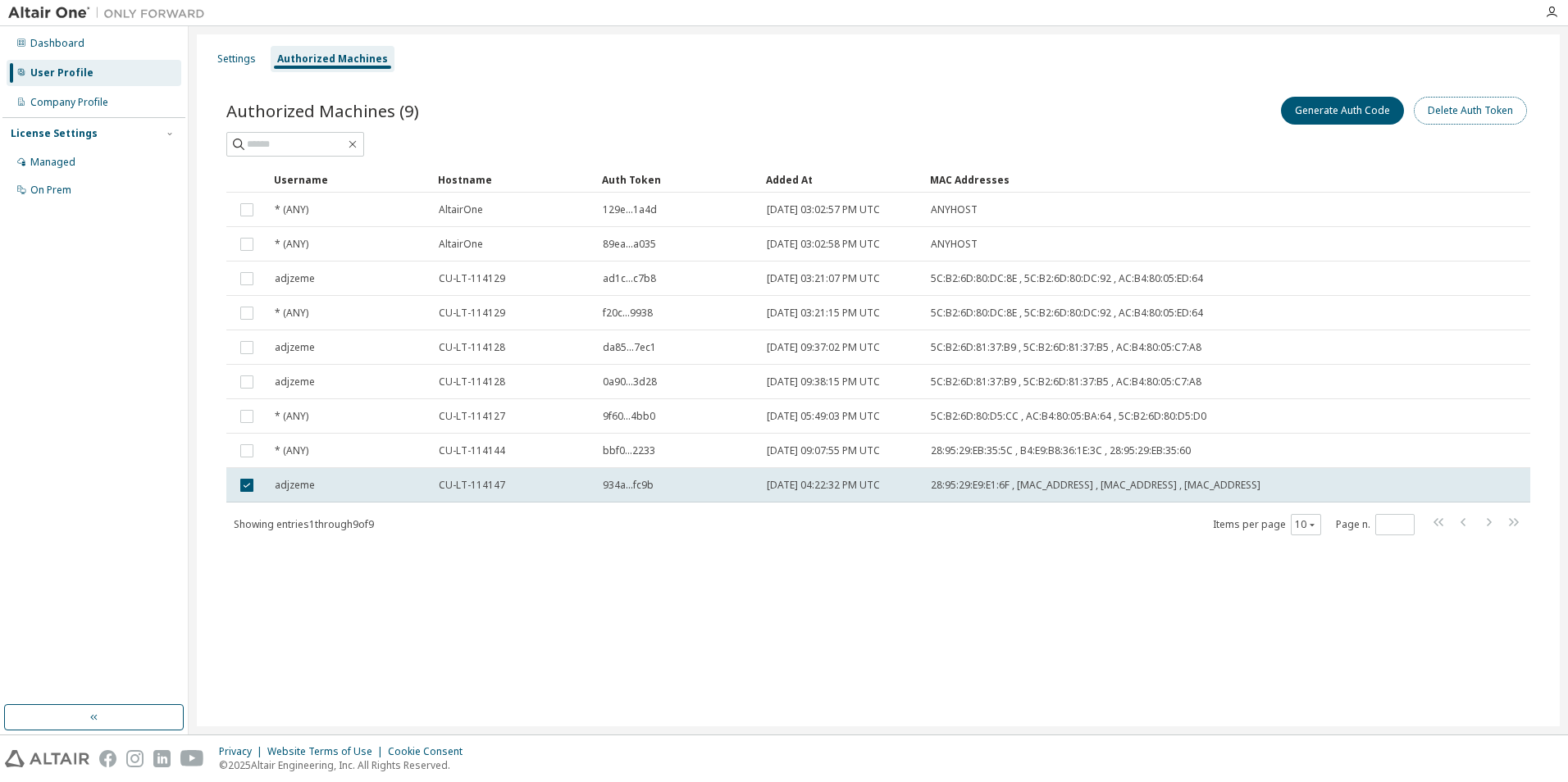
click at [1479, 106] on button "Delete Auth Token" at bounding box center [1470, 110] width 113 height 28
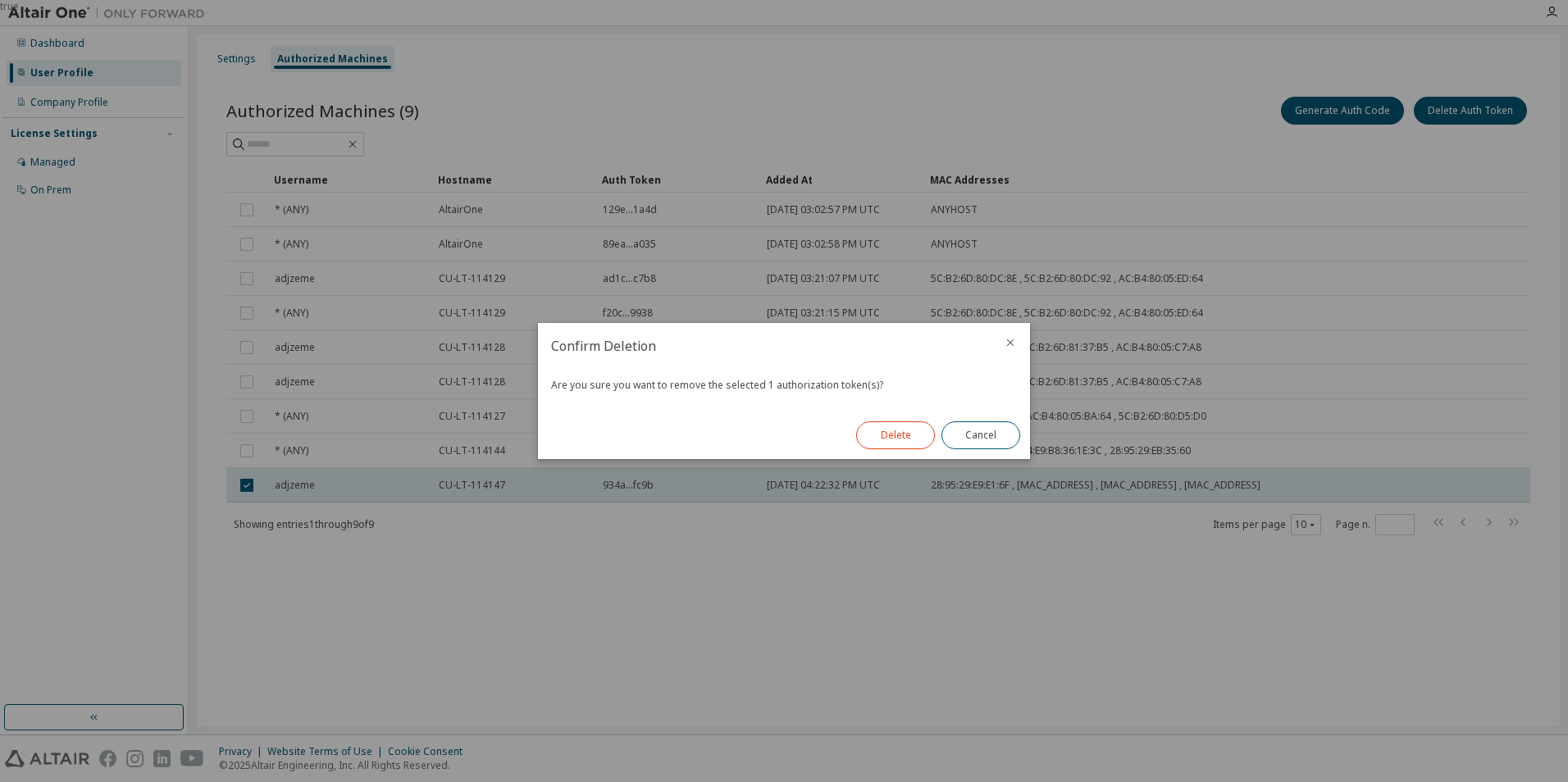
click at [892, 440] on button "Delete" at bounding box center [895, 435] width 79 height 28
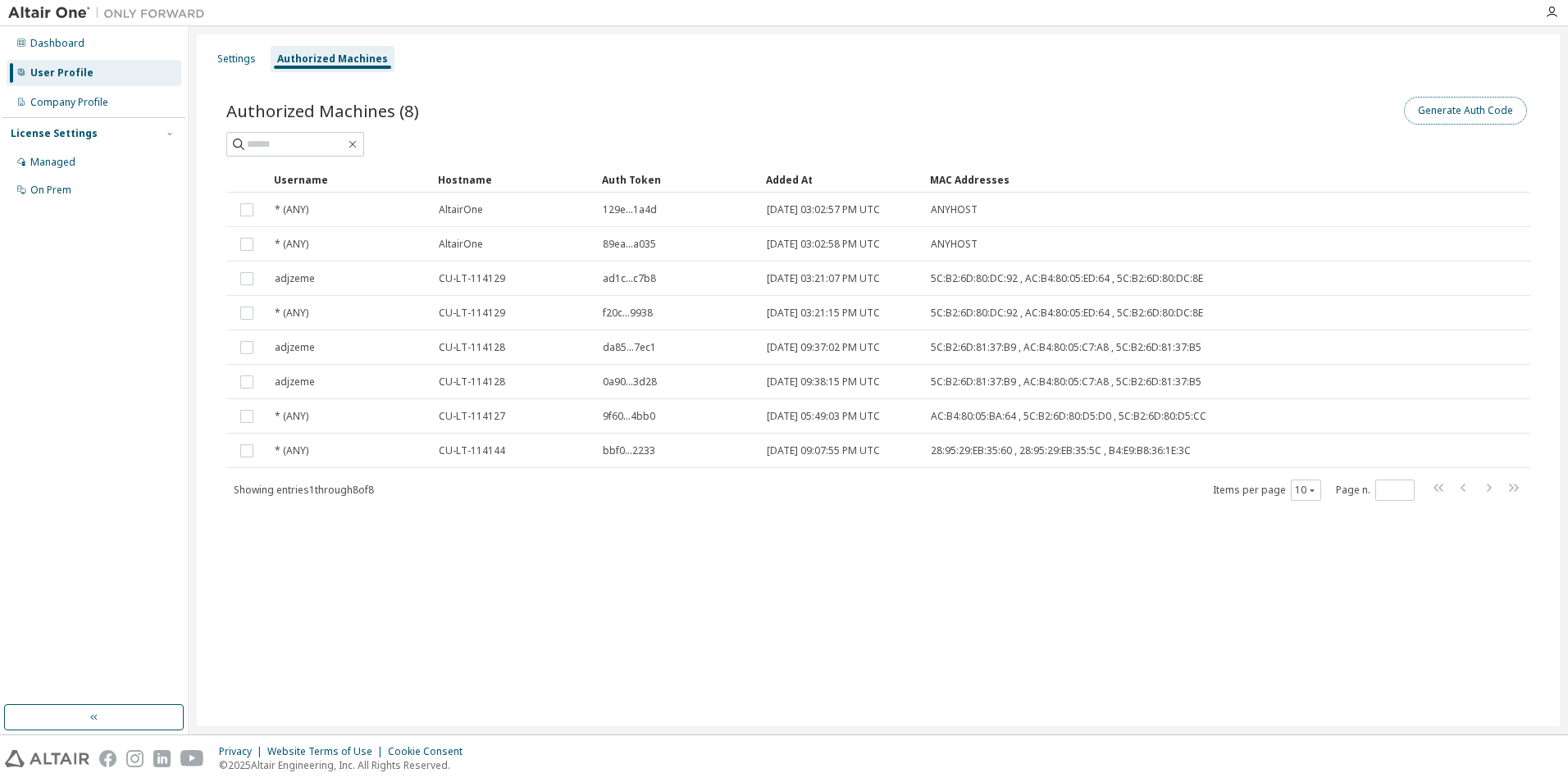
click at [1456, 111] on button "Generate Auth Code" at bounding box center [1465, 110] width 123 height 28
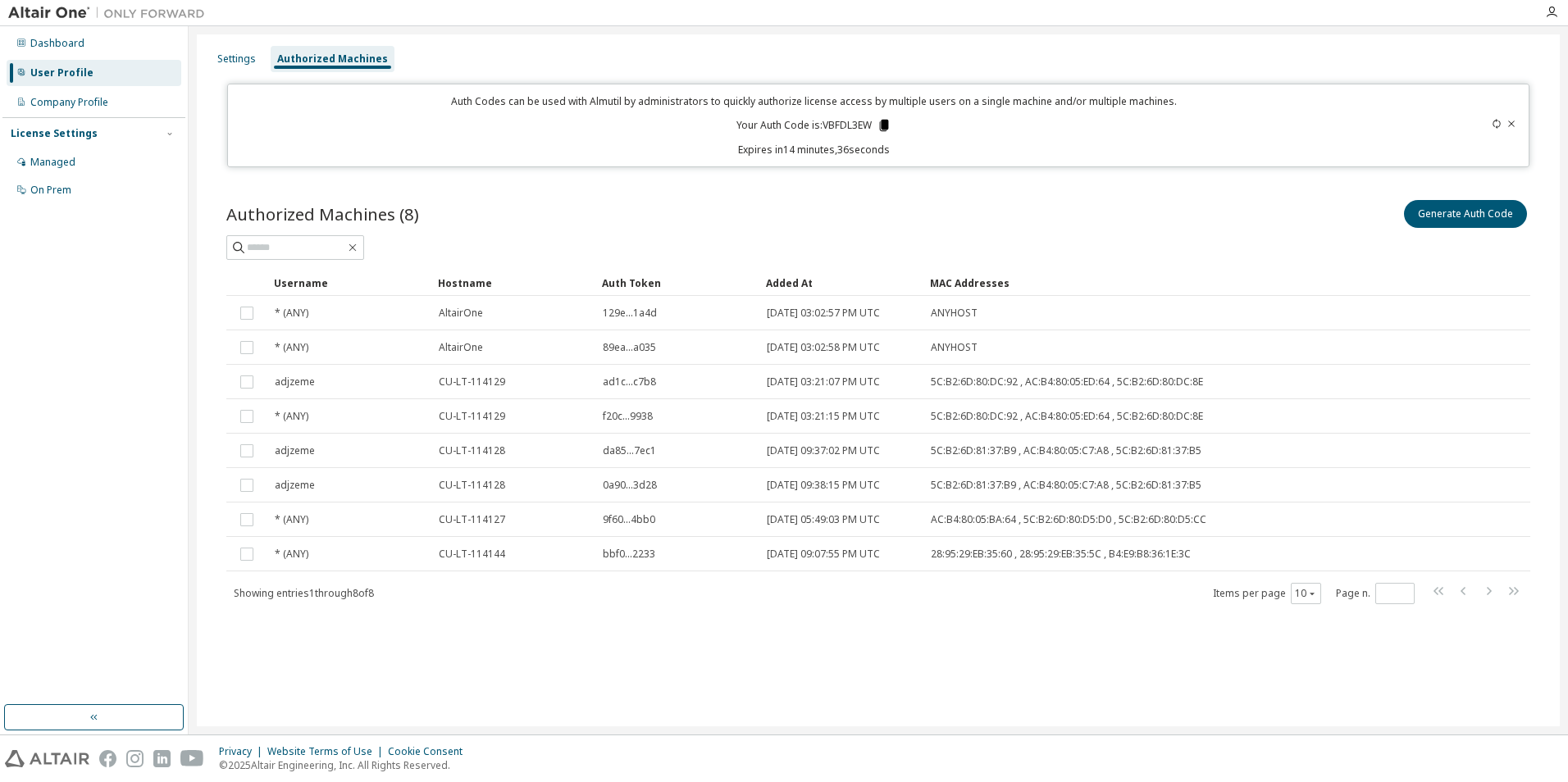
click at [885, 126] on icon at bounding box center [884, 126] width 9 height 12
click at [1227, 37] on div "Settings Authorized Machines Auth Codes can be used with Almutil by administrat…" at bounding box center [878, 380] width 1363 height 692
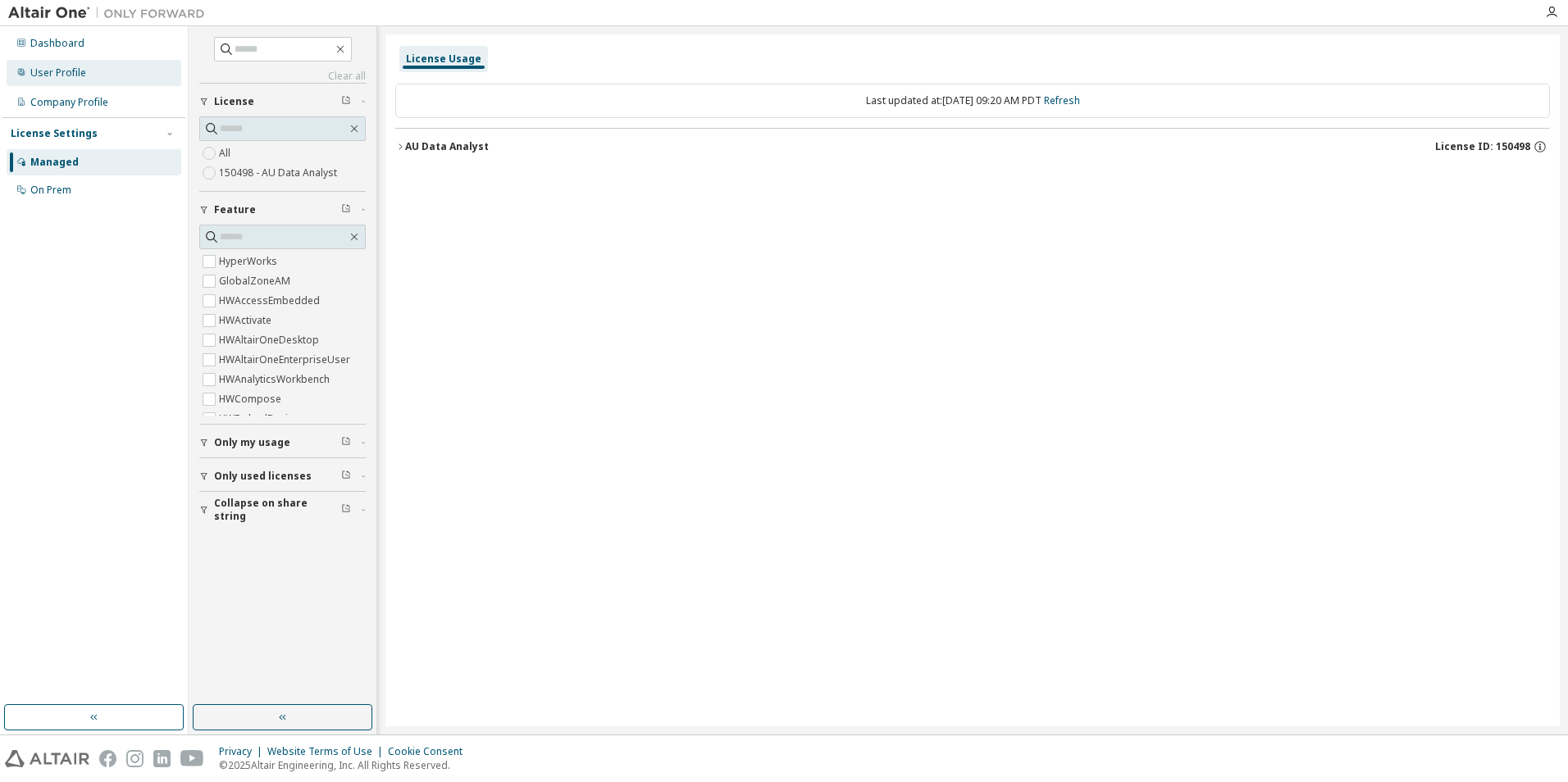
click at [50, 76] on div "User Profile" at bounding box center [59, 72] width 56 height 13
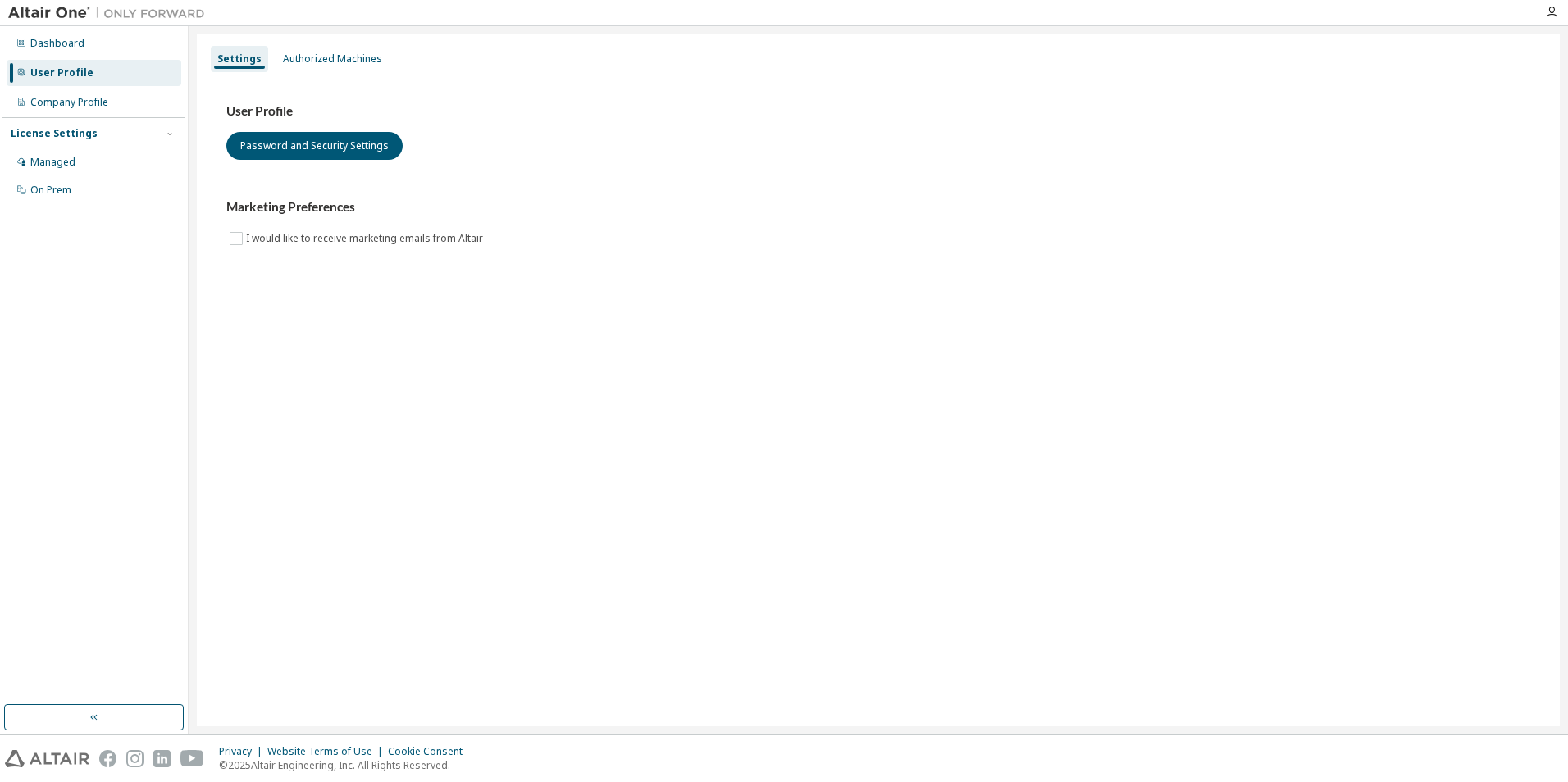
click at [343, 42] on div "Settings Authorized Machines User Profile Password and Security Settings Market…" at bounding box center [878, 380] width 1363 height 692
click at [343, 49] on div "Authorized Machines" at bounding box center [332, 59] width 112 height 26
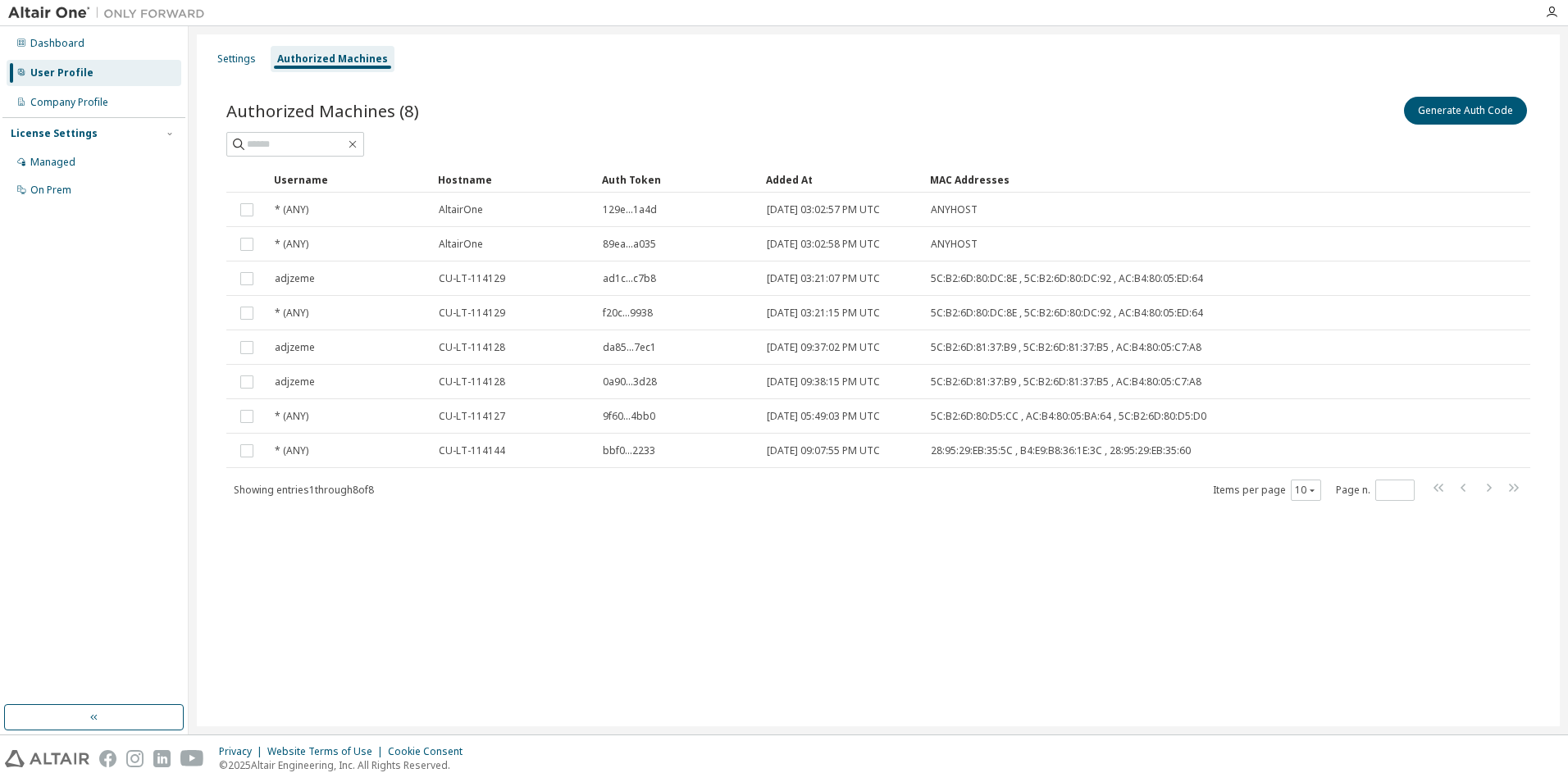
click at [232, 582] on div "Settings Authorized Machines Authorized Machines (8) Generate Auth Code Clear L…" at bounding box center [878, 380] width 1363 height 692
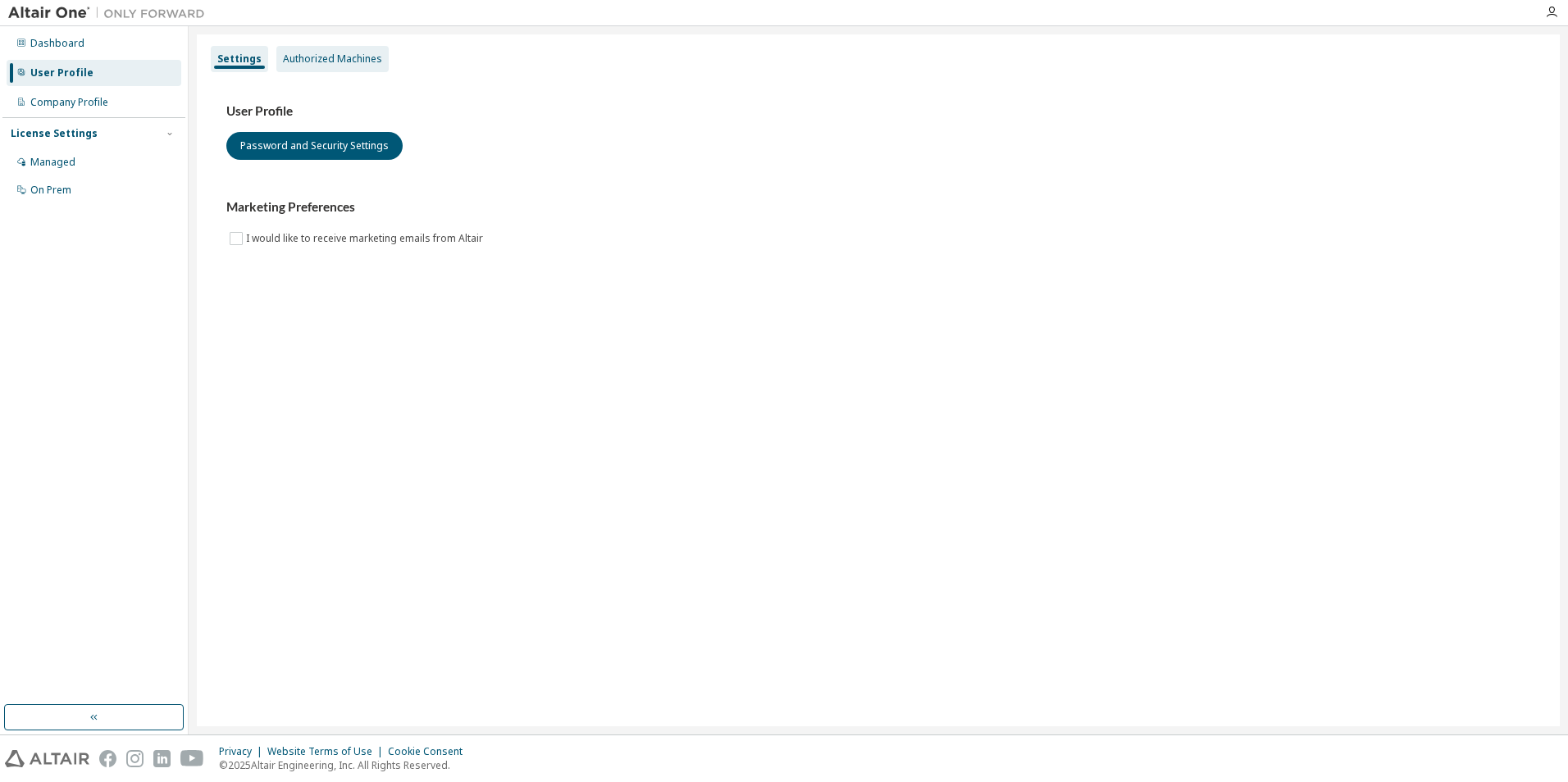
click at [298, 59] on div "Authorized Machines" at bounding box center [332, 59] width 99 height 13
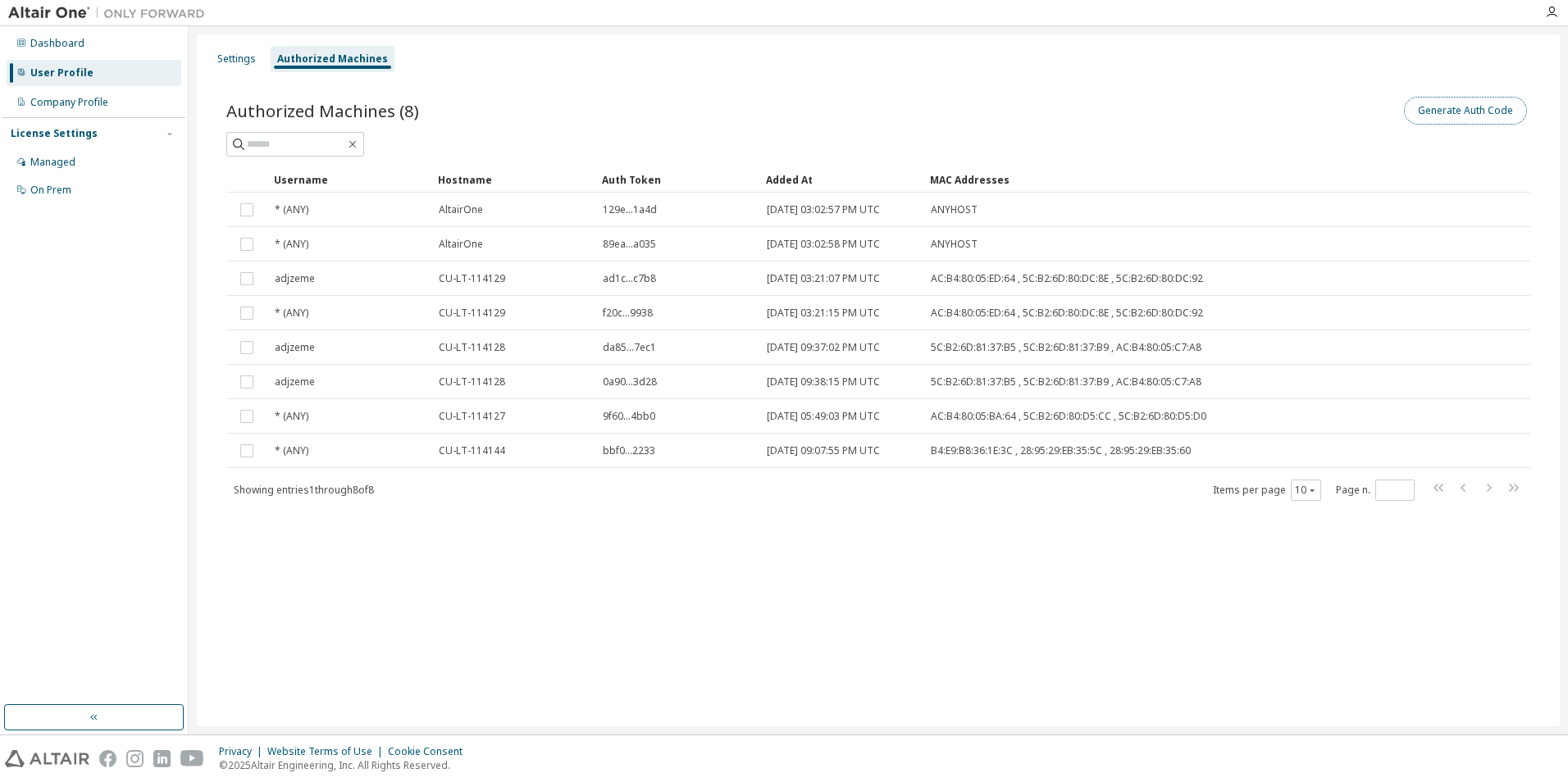
click at [1442, 110] on button "Generate Auth Code" at bounding box center [1465, 110] width 123 height 28
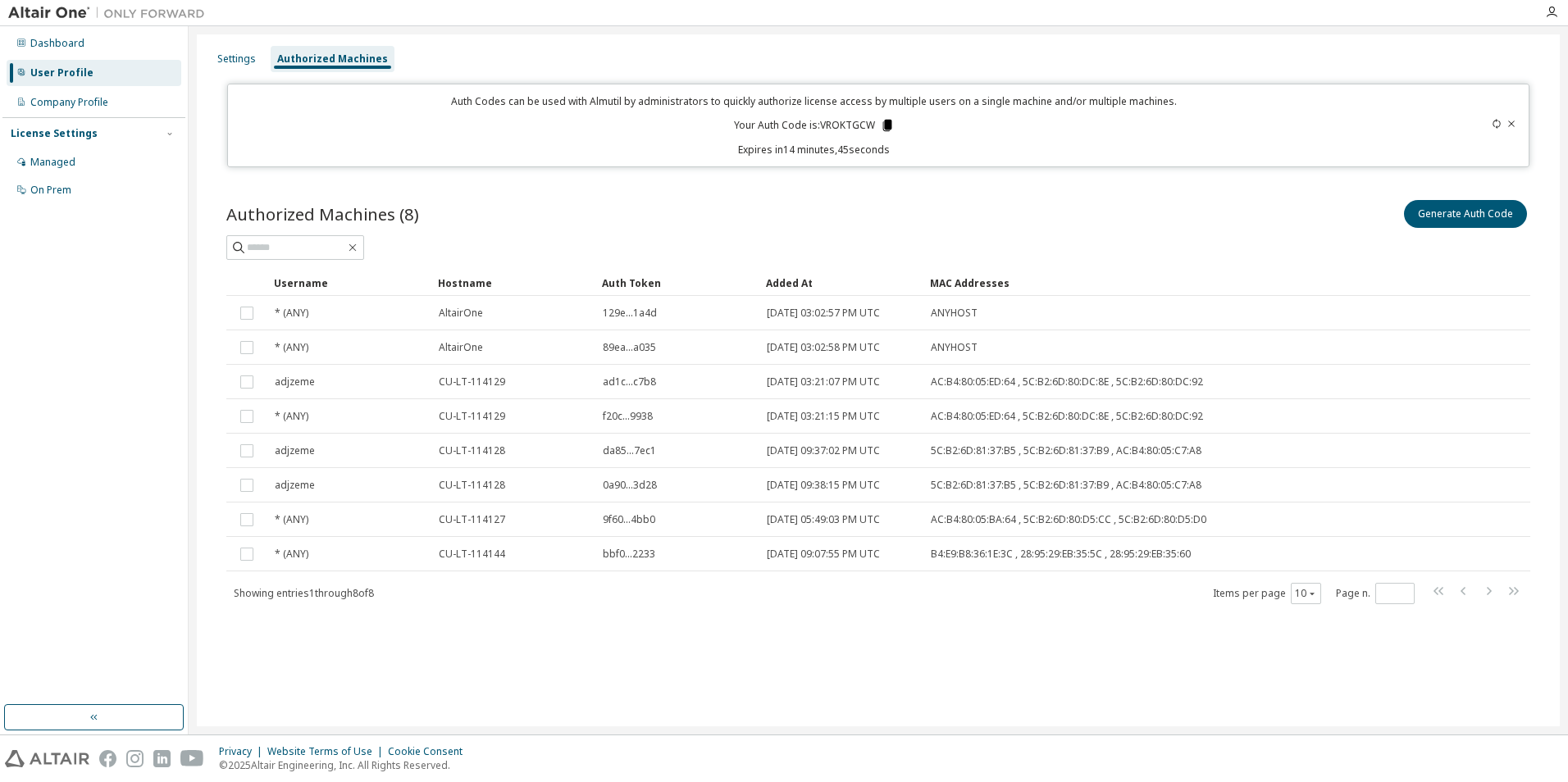
click at [891, 131] on icon at bounding box center [887, 125] width 14 height 14
click at [887, 126] on icon at bounding box center [887, 126] width 9 height 12
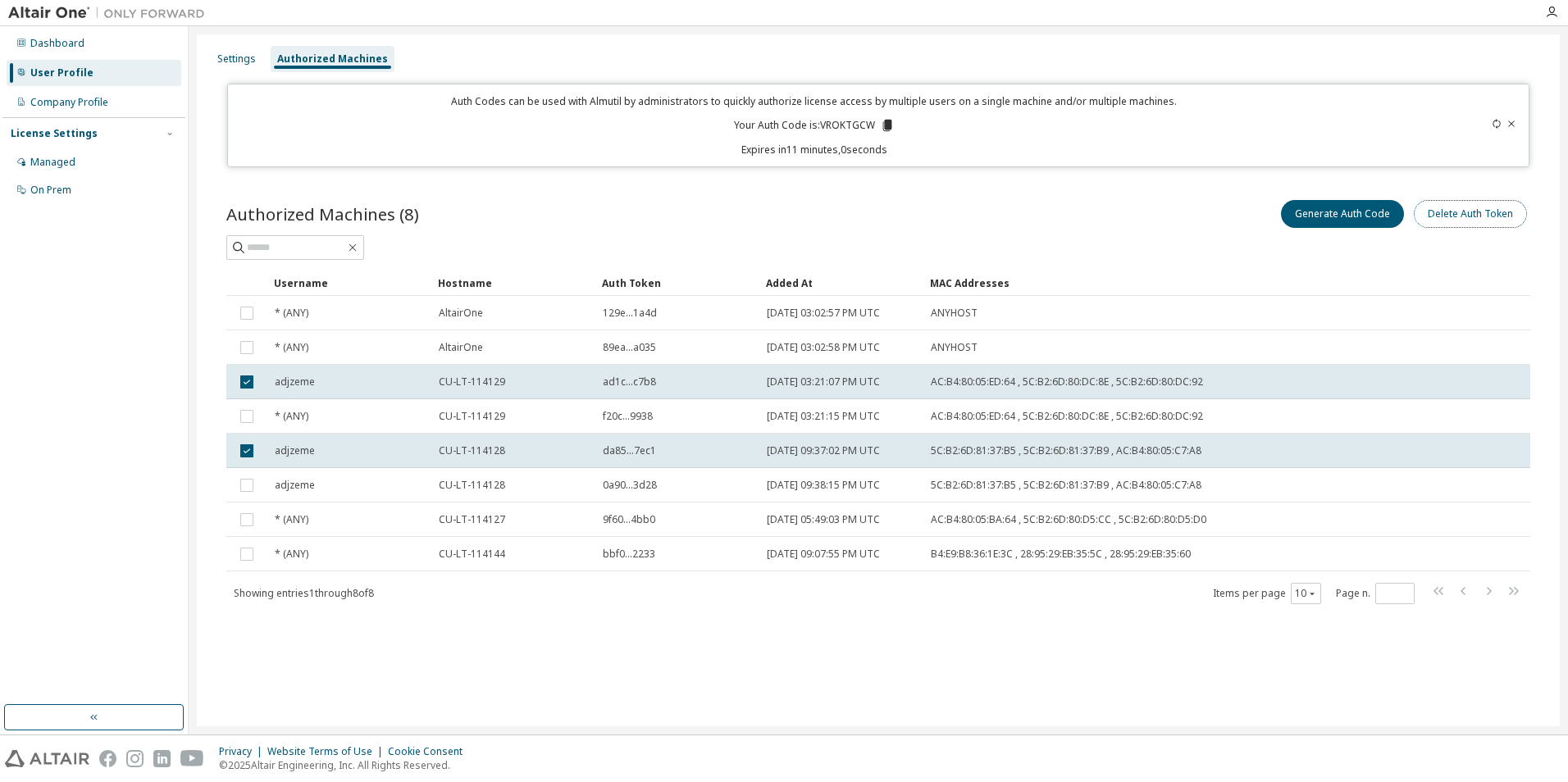
click at [1466, 219] on button "Delete Auth Token" at bounding box center [1470, 214] width 113 height 28
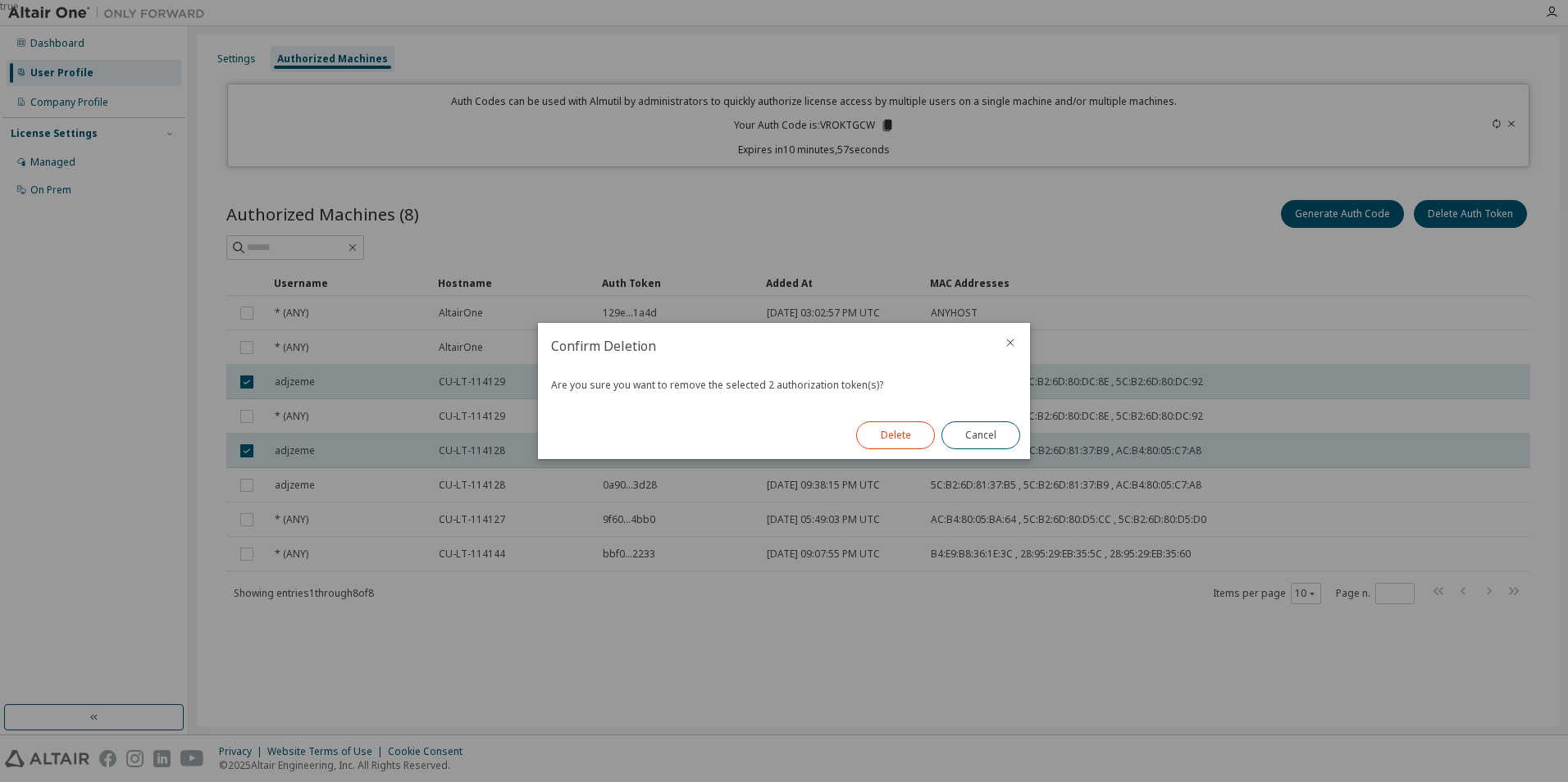
click at [905, 438] on button "Delete" at bounding box center [895, 435] width 79 height 28
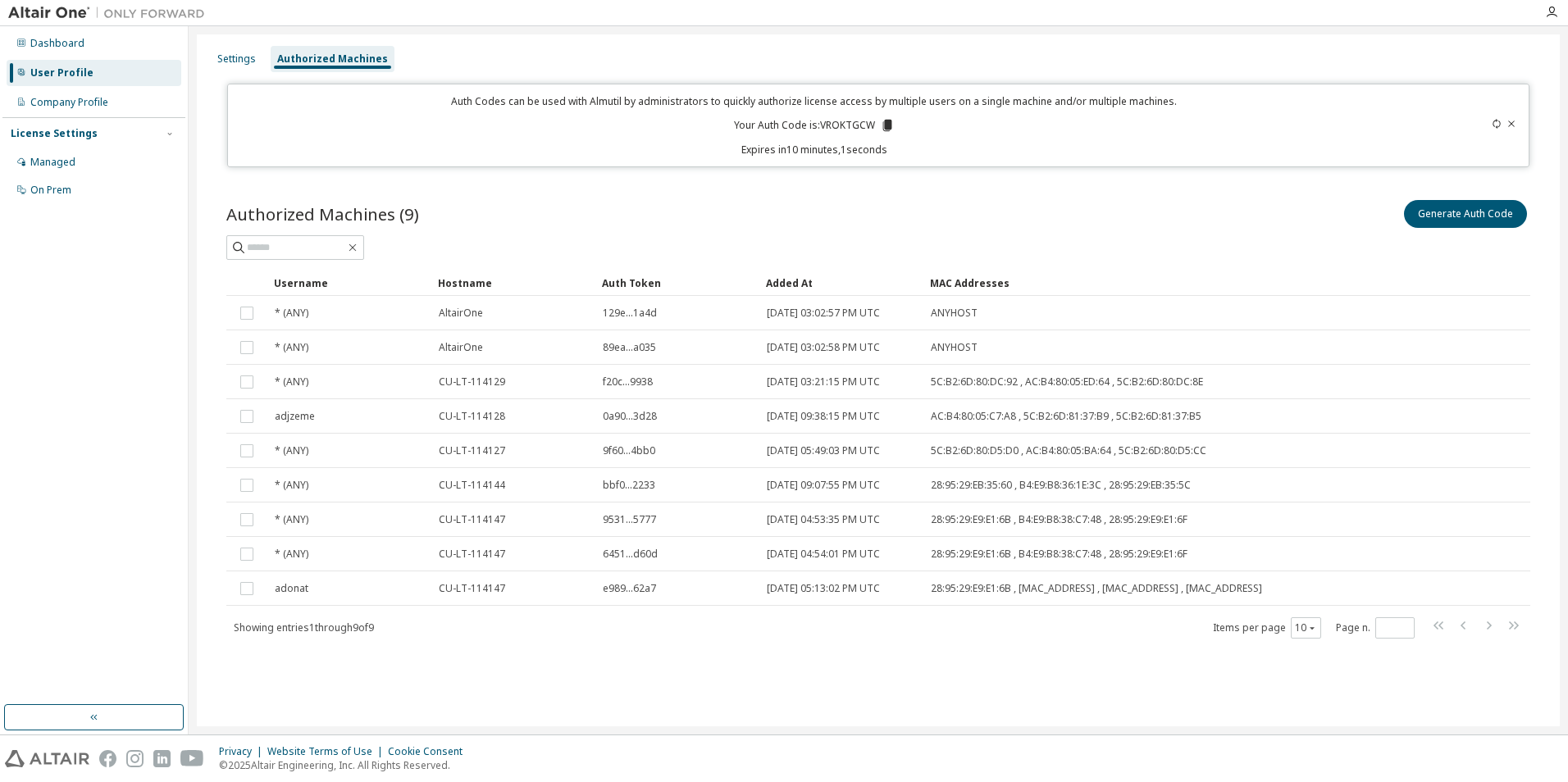
click at [906, 37] on div "Settings Authorized Machines Auth Codes can be used with Almutil by administrat…" at bounding box center [878, 380] width 1363 height 692
click at [886, 128] on icon at bounding box center [887, 126] width 9 height 12
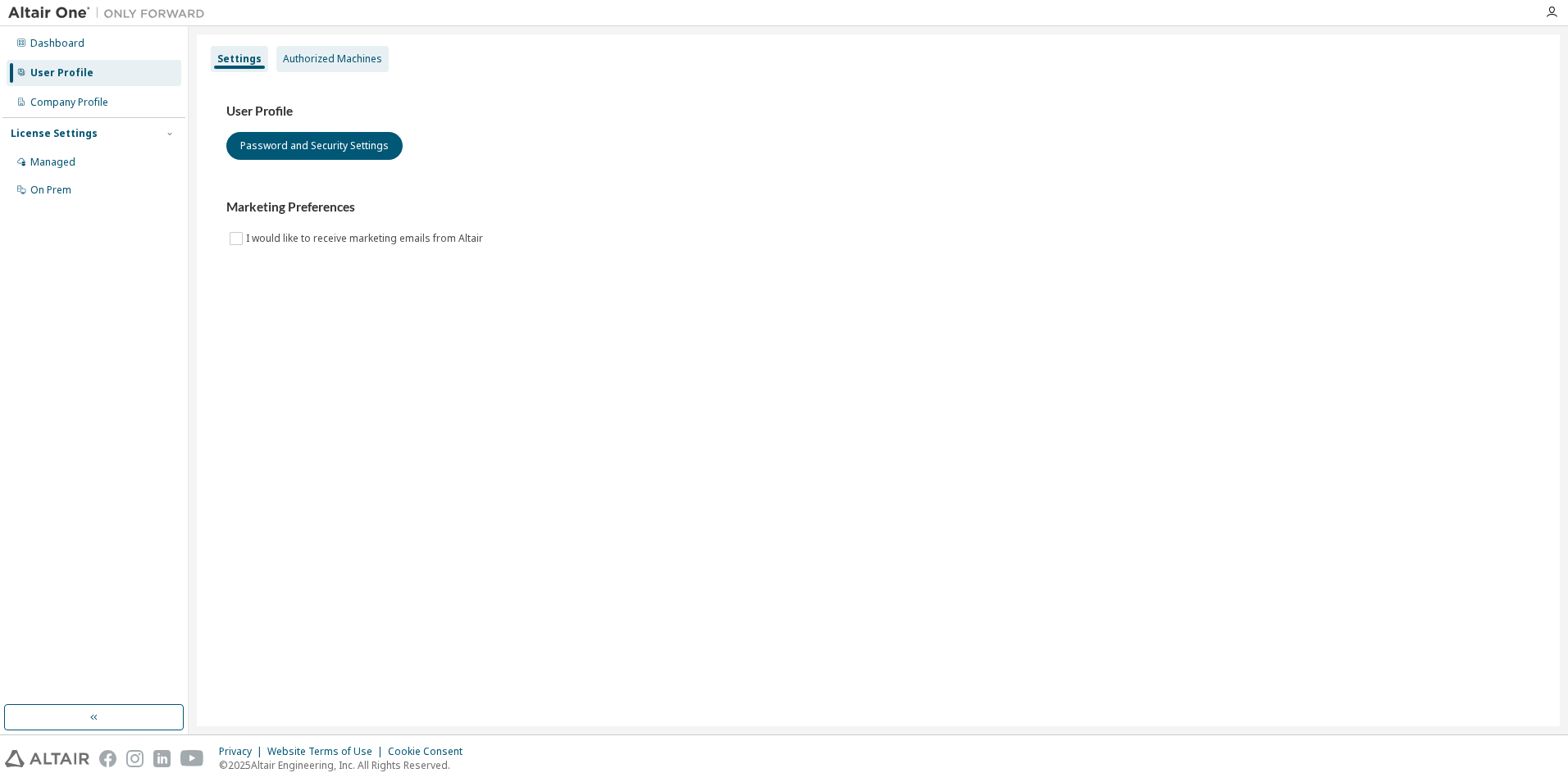
click at [341, 58] on div "Authorized Machines" at bounding box center [332, 59] width 99 height 13
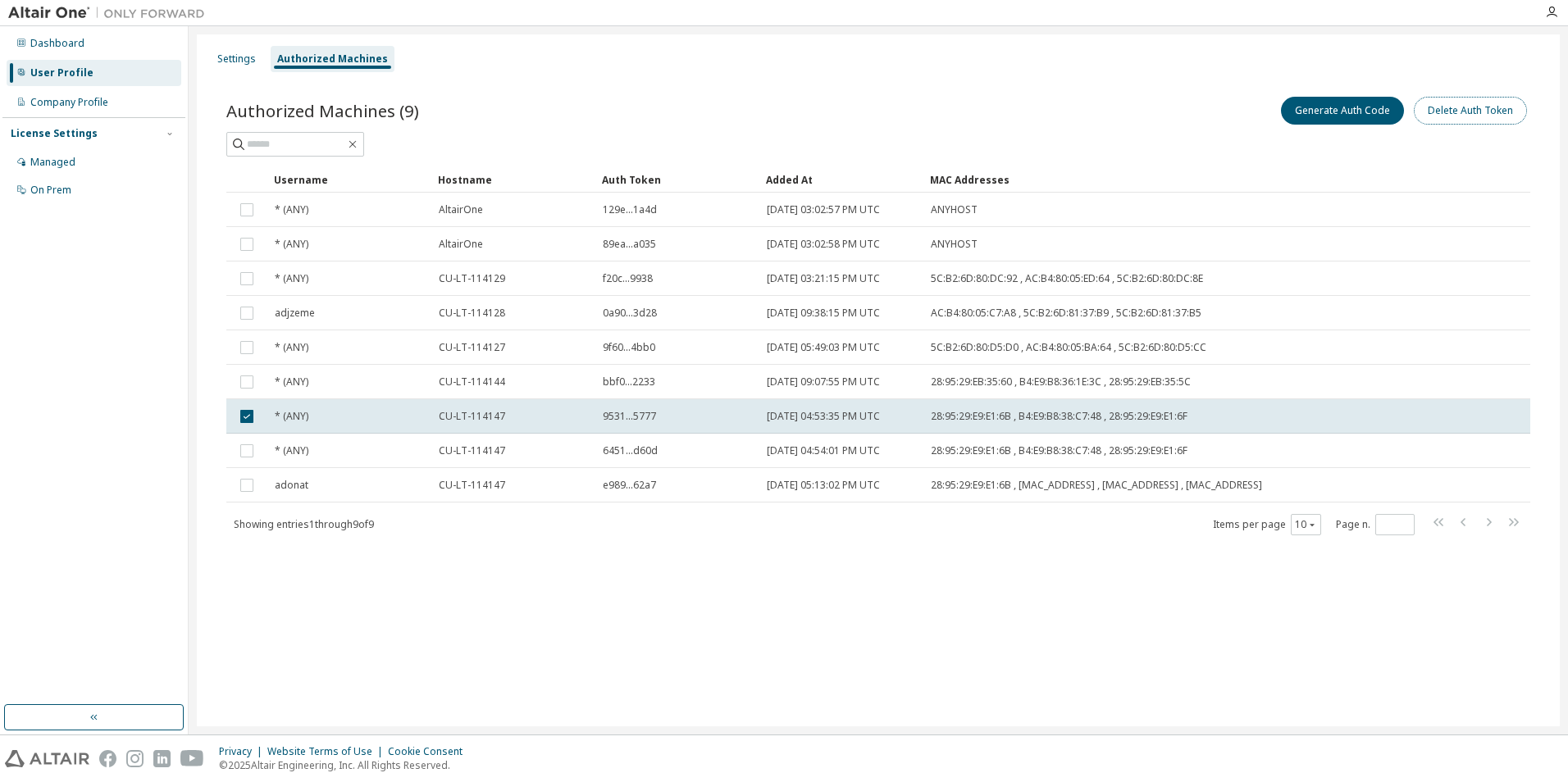
click at [1467, 99] on button "Delete Auth Token" at bounding box center [1470, 110] width 113 height 28
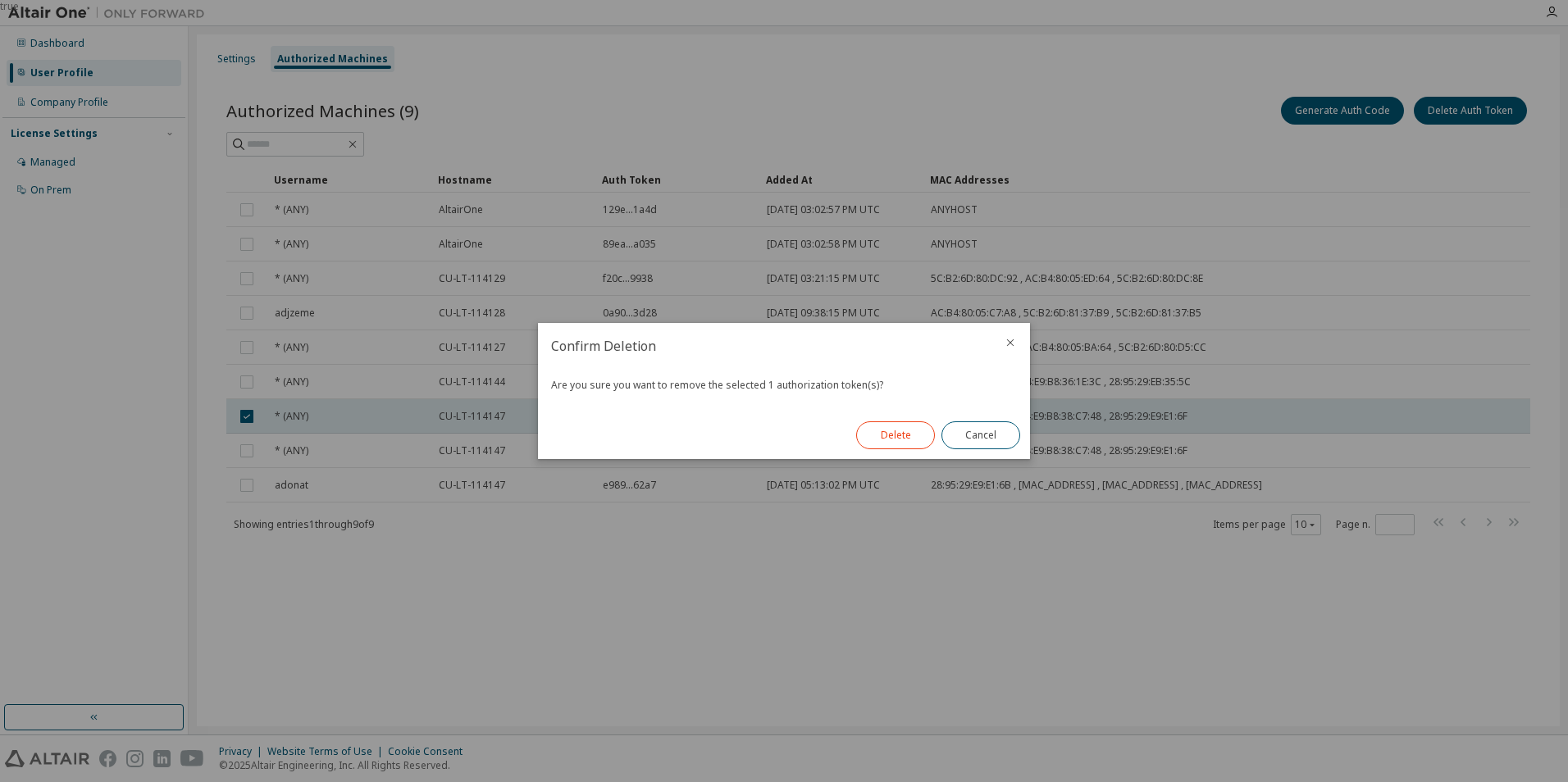
click at [905, 444] on button "Delete" at bounding box center [895, 435] width 79 height 28
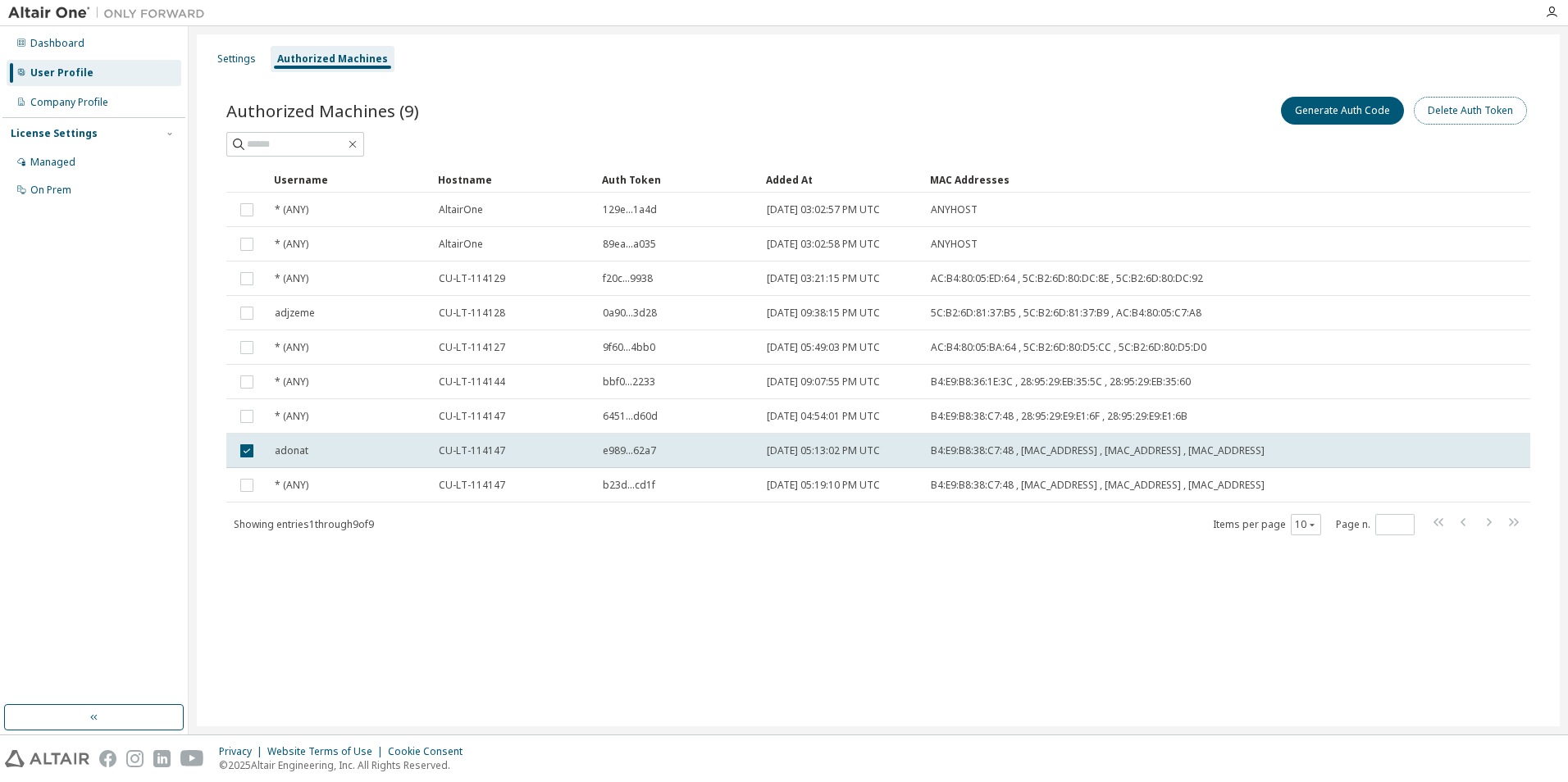
click at [1478, 107] on button "Delete Auth Token" at bounding box center [1470, 110] width 113 height 28
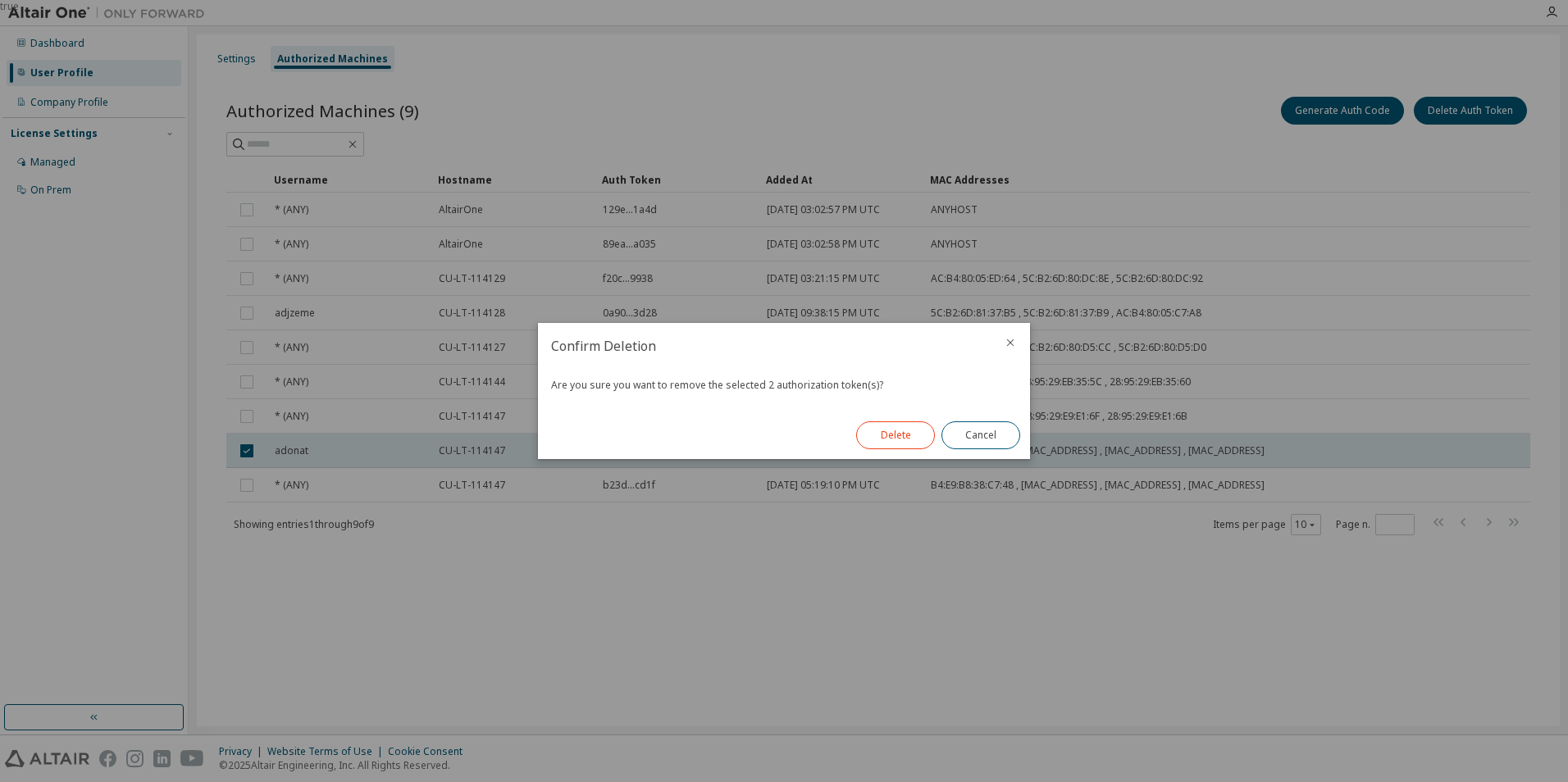
click at [875, 436] on button "Delete" at bounding box center [895, 435] width 79 height 28
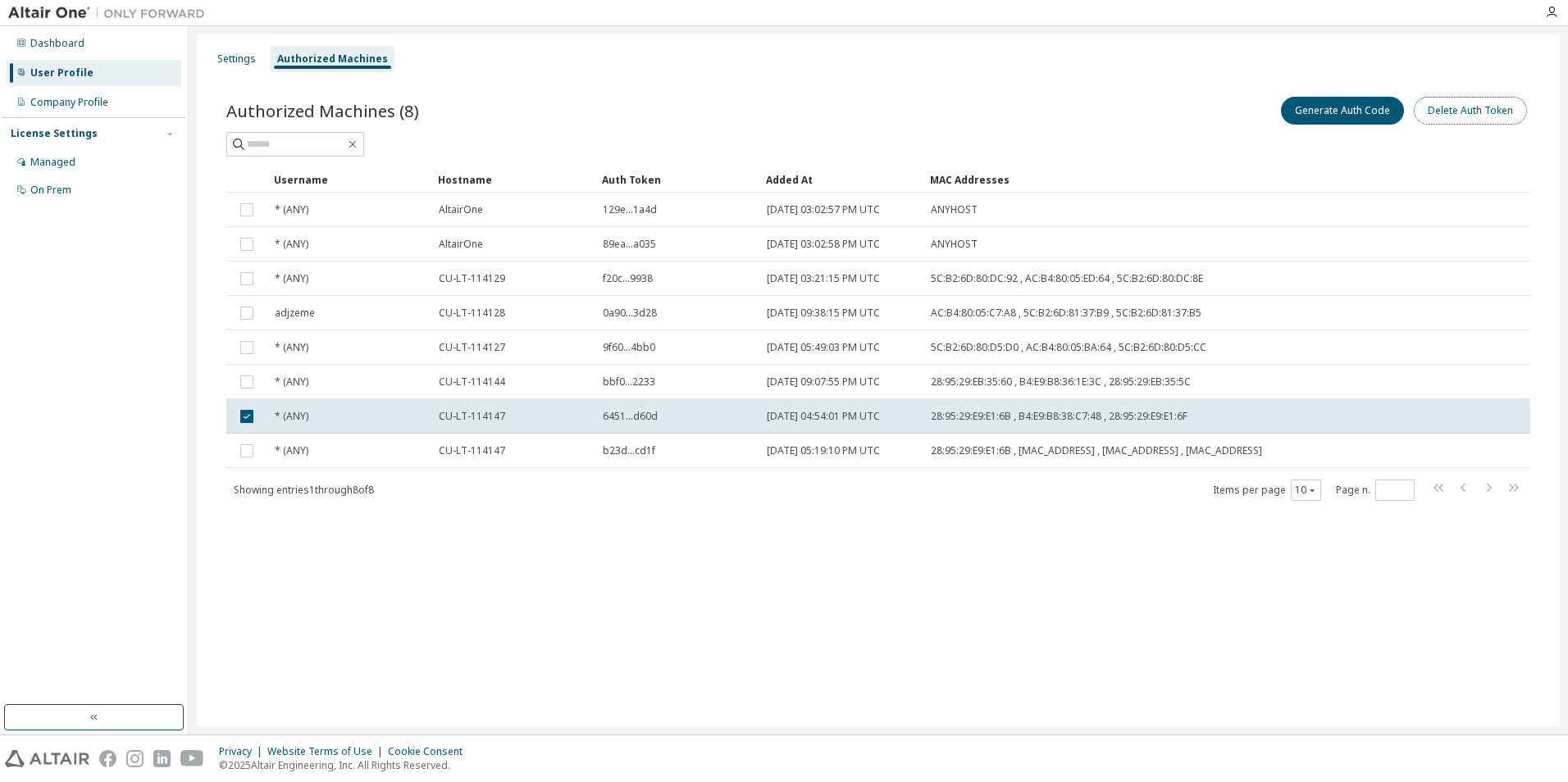
click at [1460, 107] on button "Delete Auth Token" at bounding box center [1470, 110] width 113 height 28
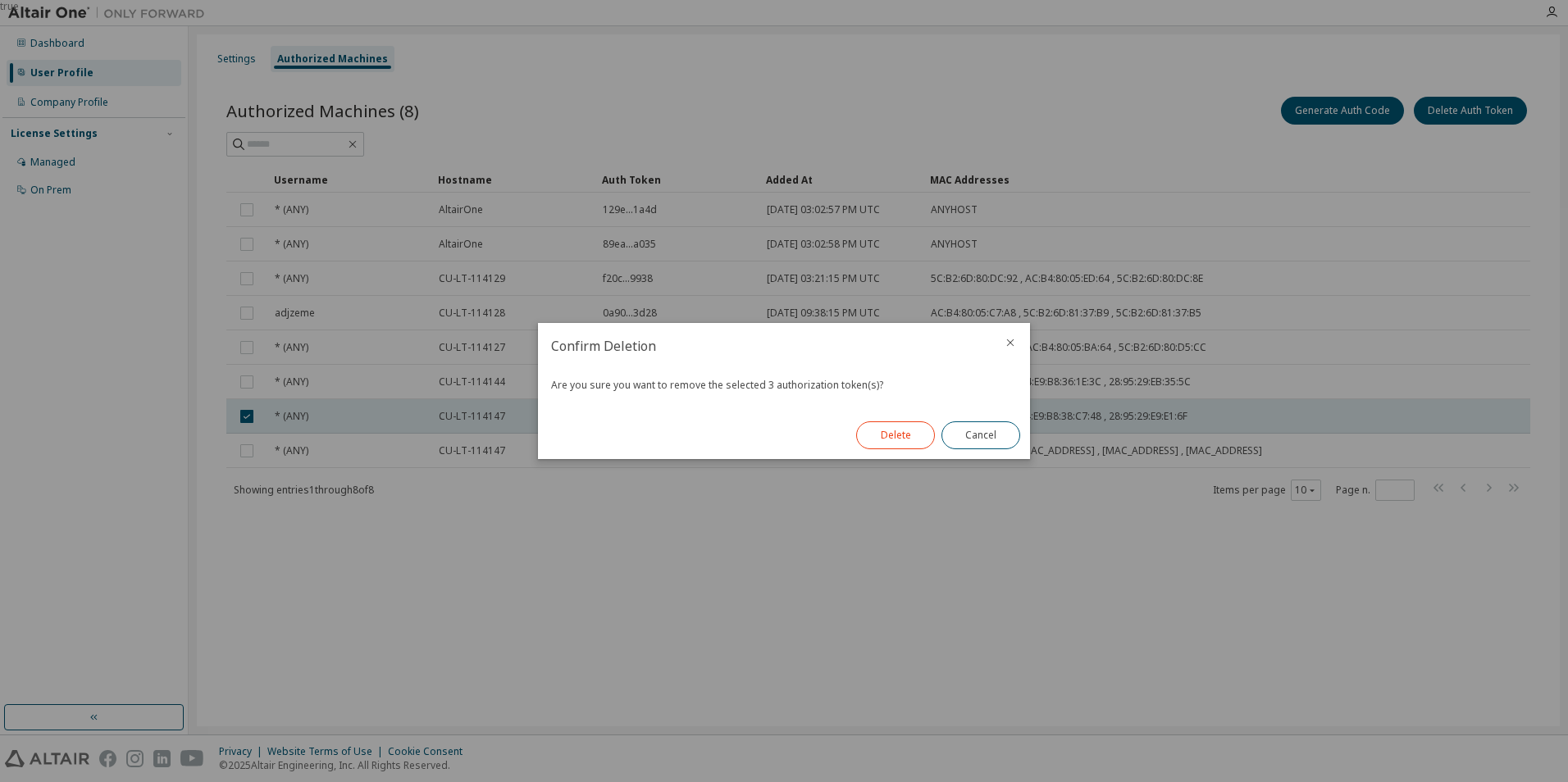
click at [885, 438] on button "Delete" at bounding box center [895, 435] width 79 height 28
